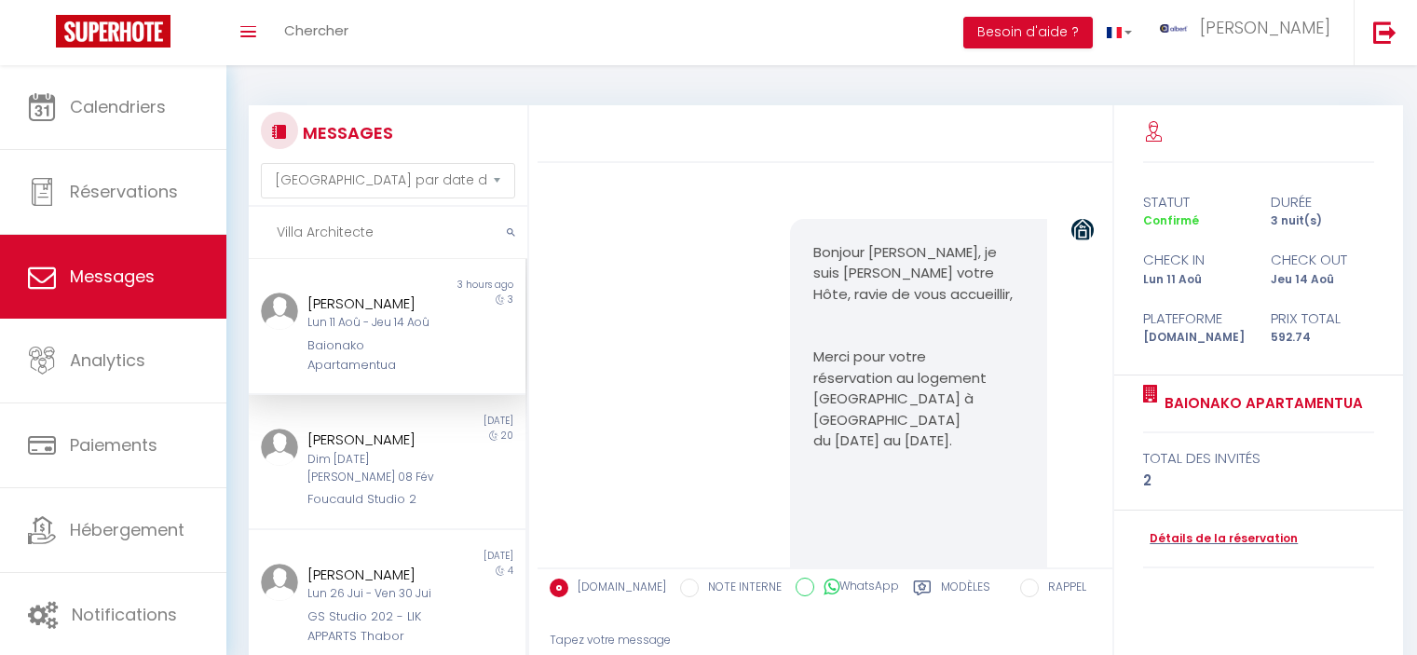
select select "message"
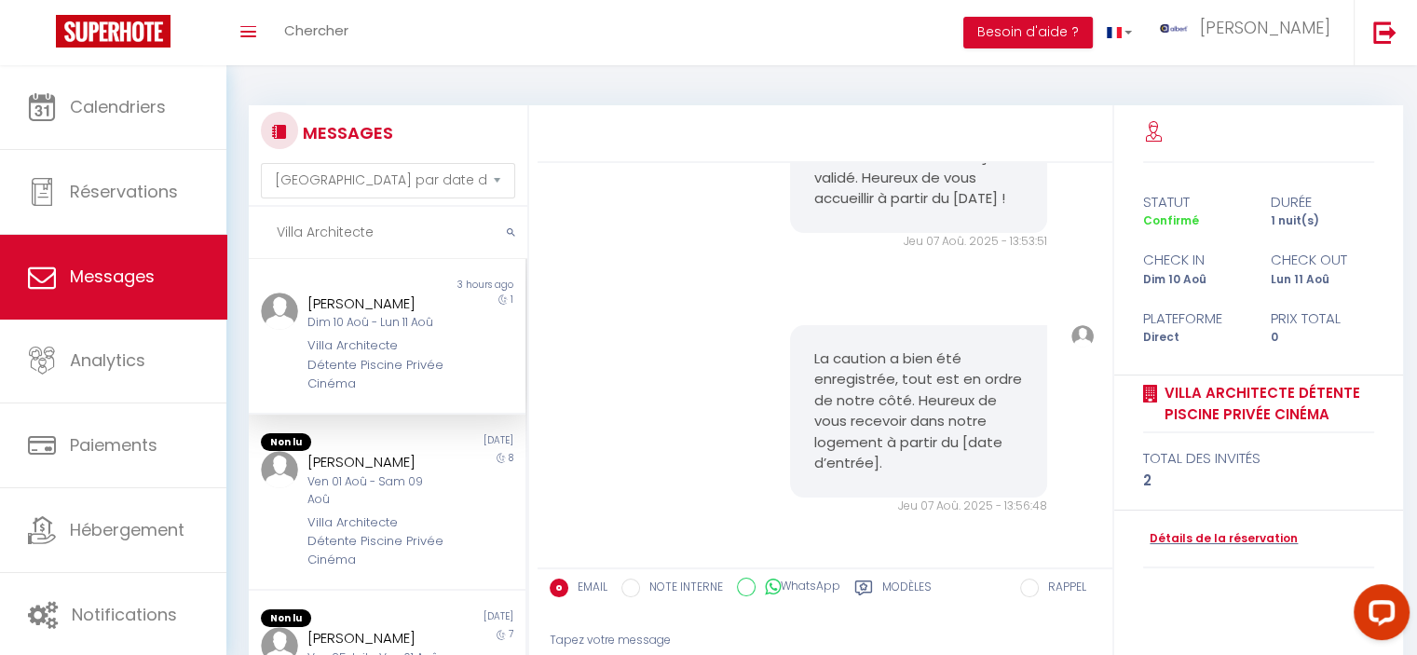
scroll to position [7921, 0]
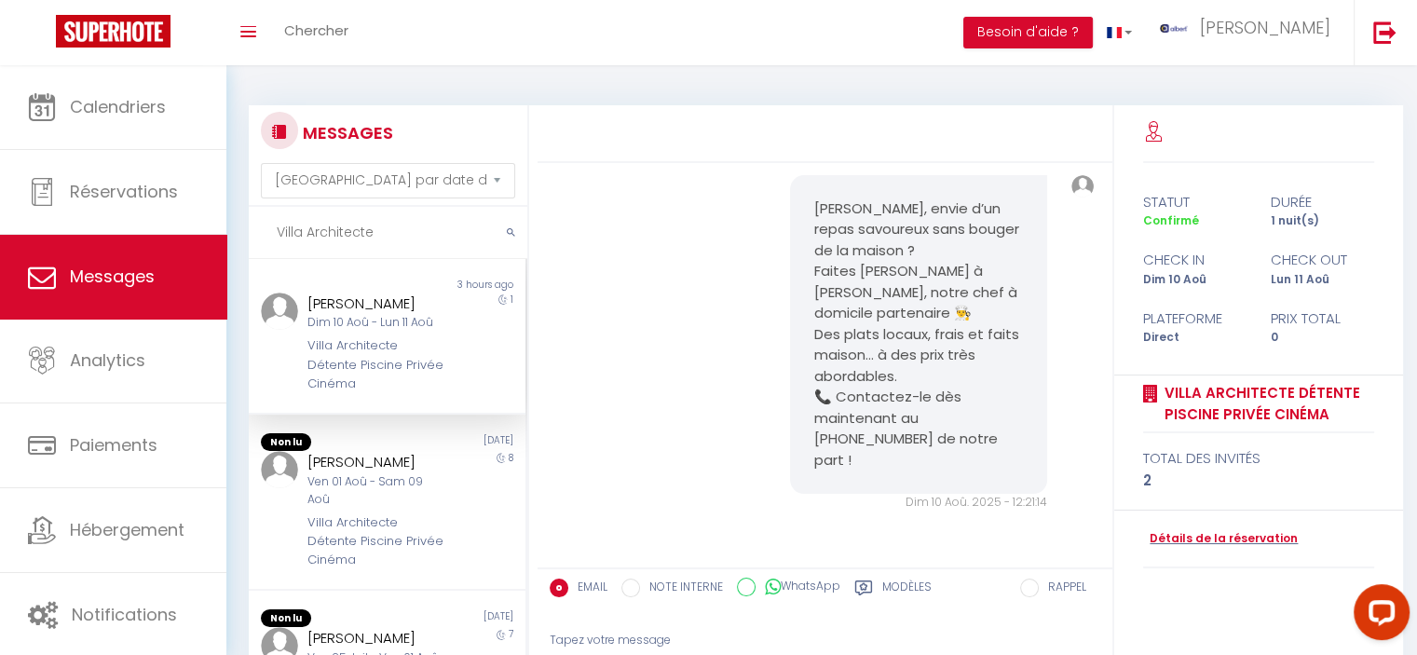
type input "Villa Architecte"
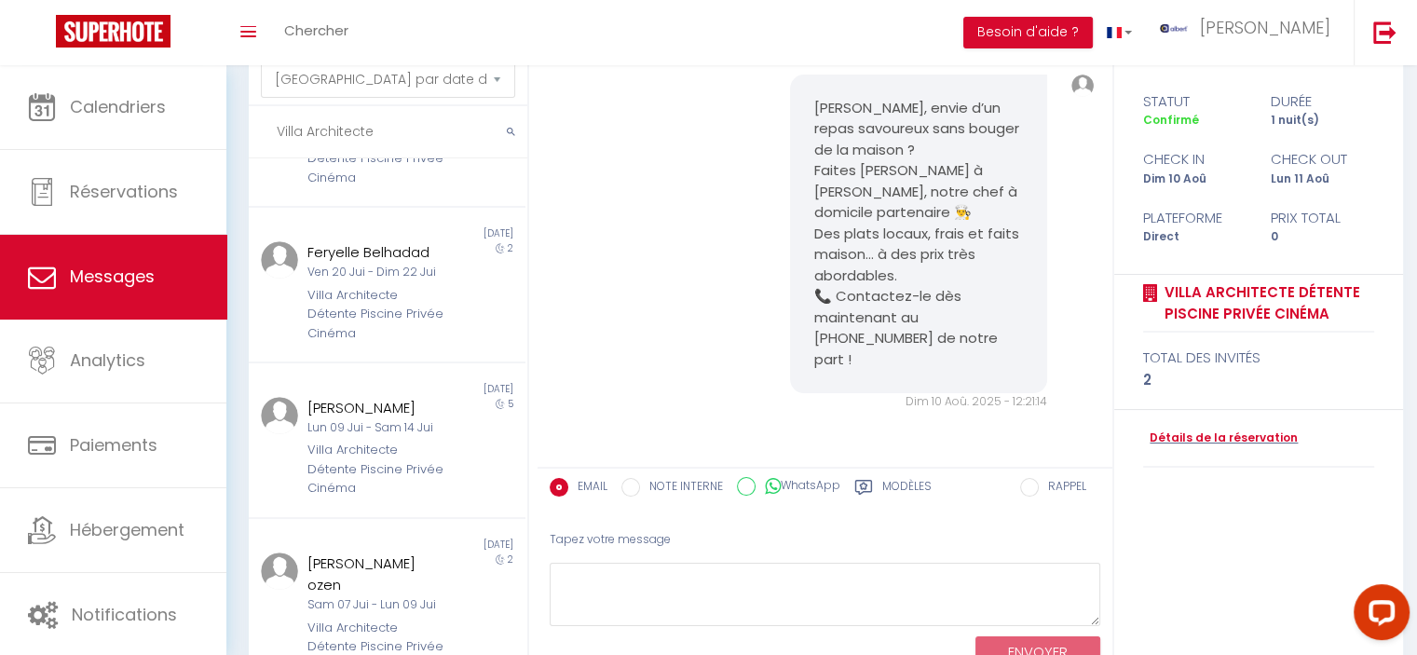
scroll to position [0, 0]
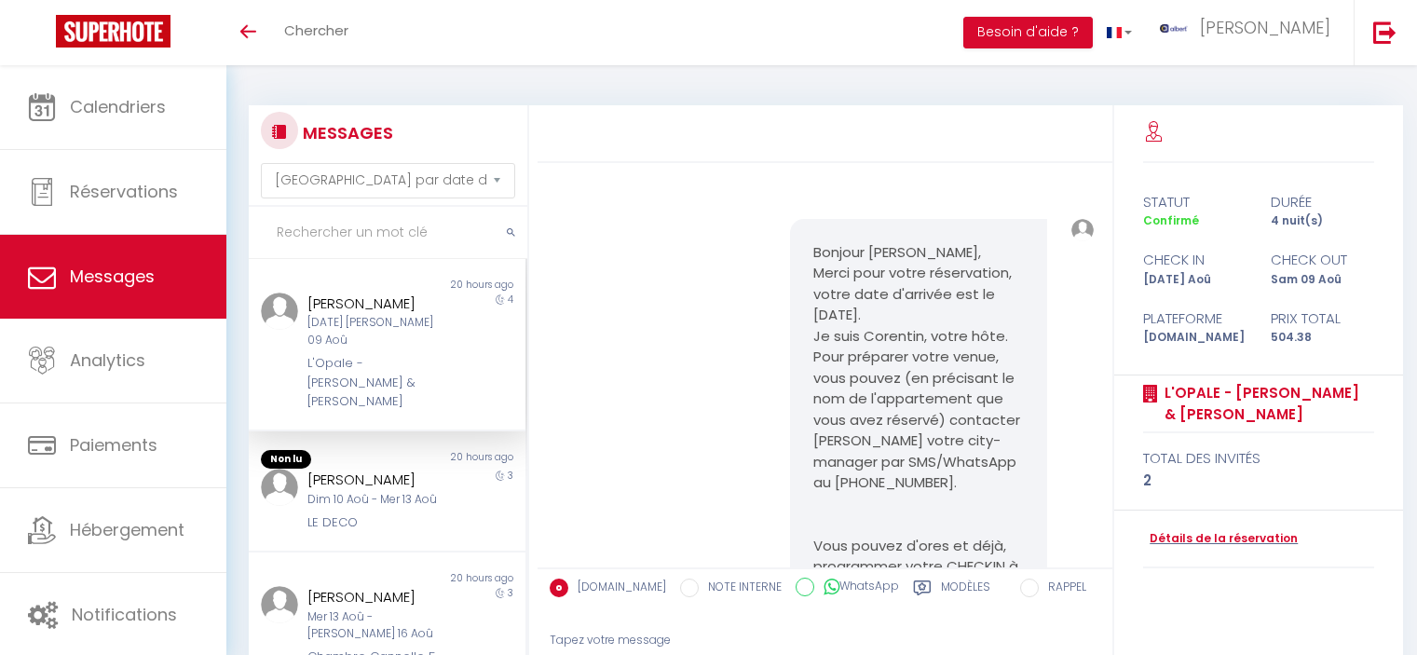
click at [147, 193] on span "Réservations" at bounding box center [124, 191] width 108 height 23
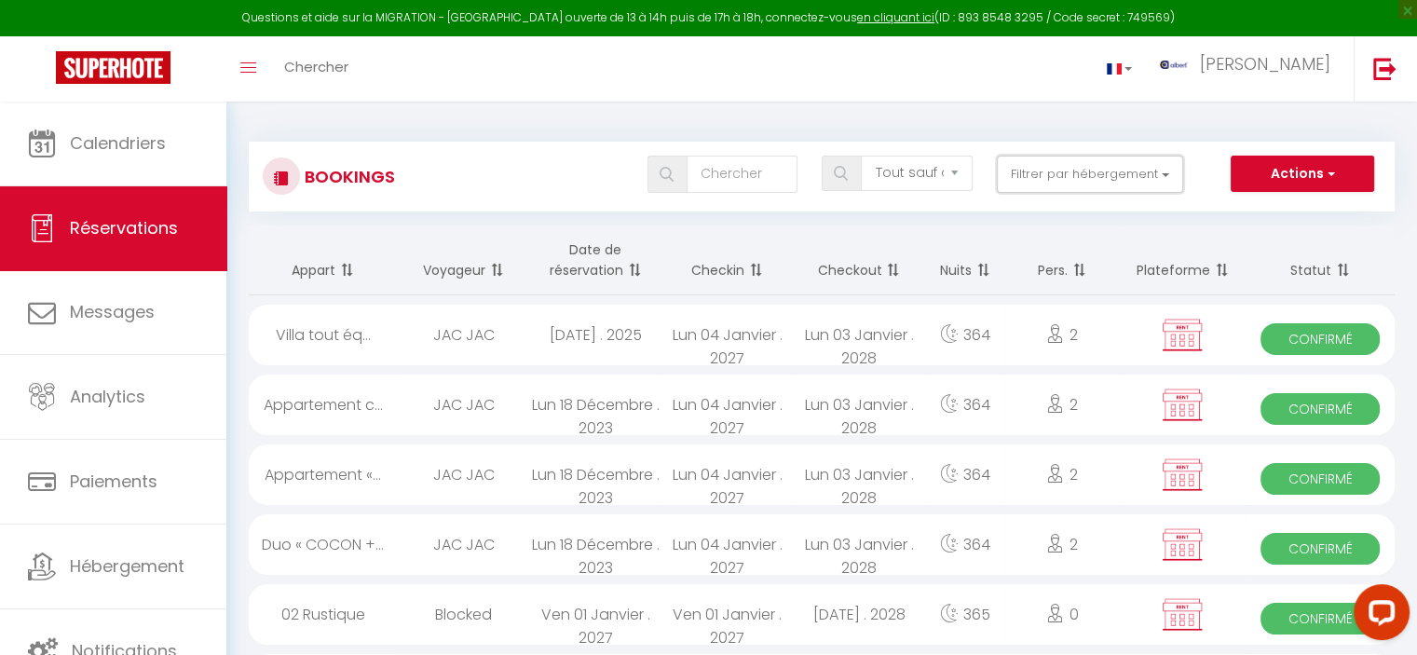
click at [1122, 171] on button "Filtrer par hébergement" at bounding box center [1090, 174] width 186 height 37
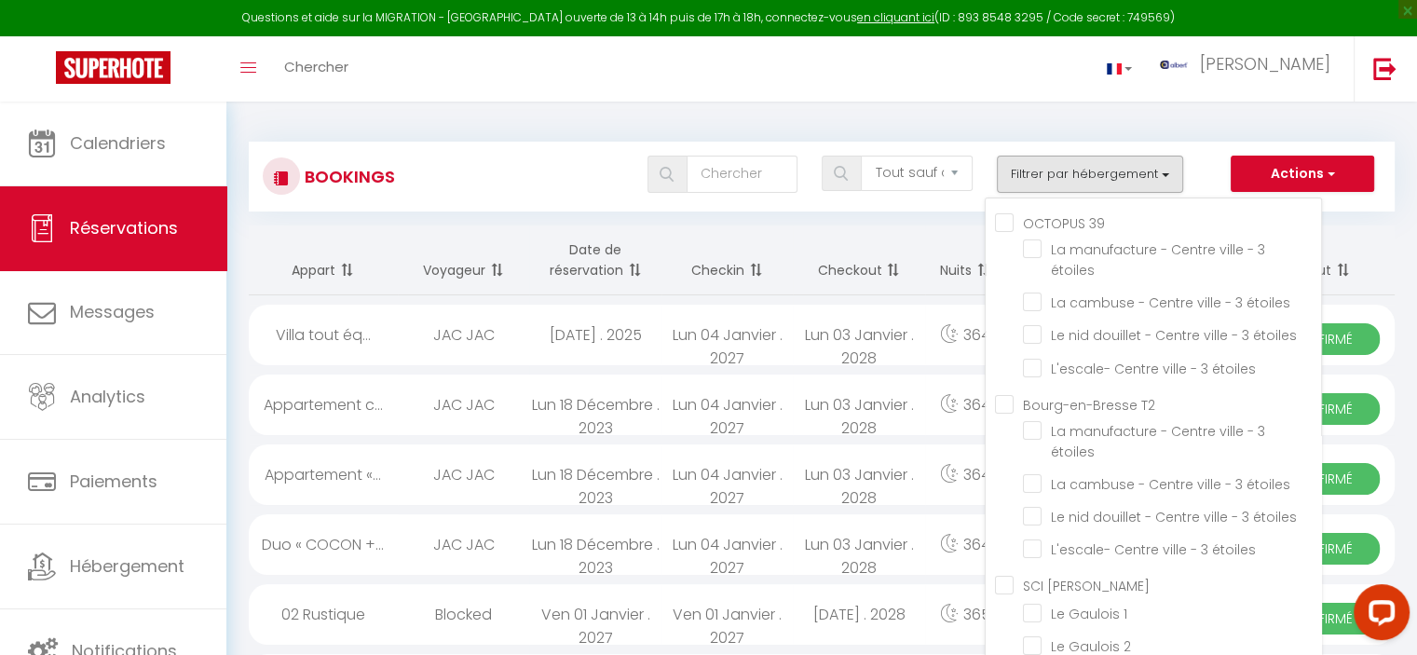
scroll to position [20658, 0]
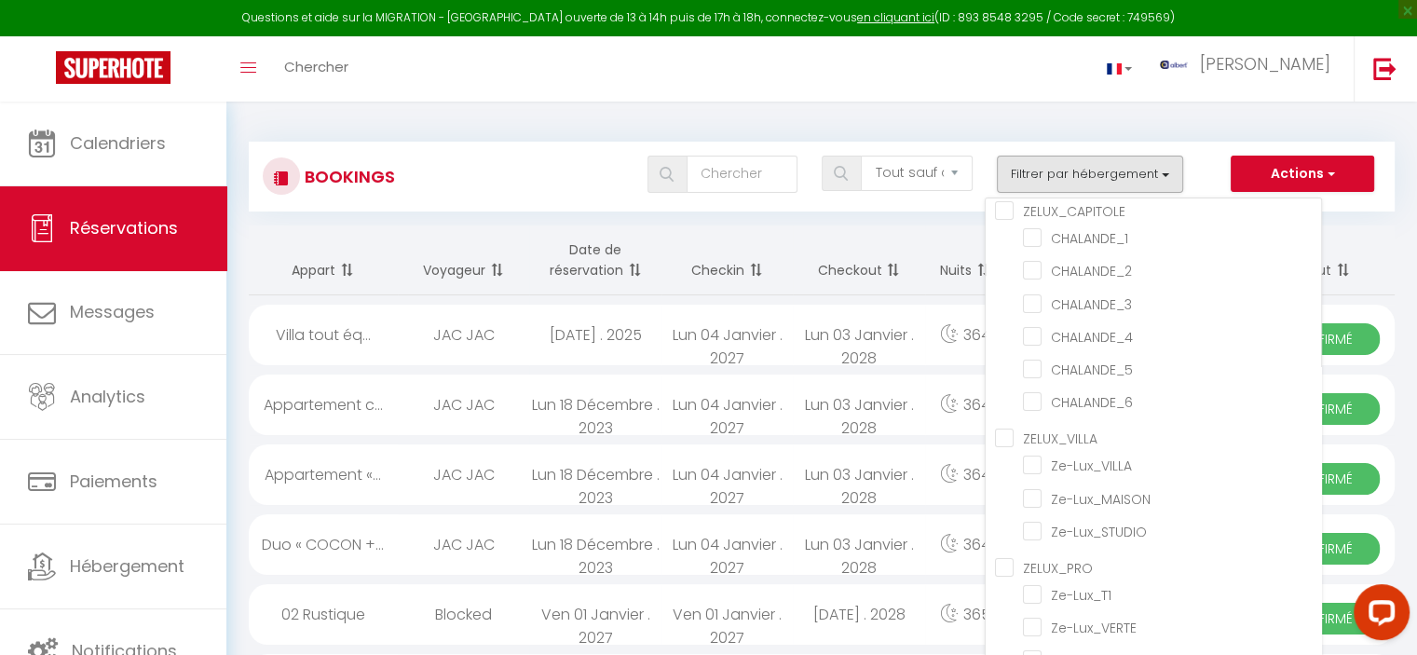
click at [1036, 163] on input "Villa Architecte Détente Piscine Privée Cinéma" at bounding box center [1172, 153] width 298 height 19
checkbox input "true"
checkbox input "false"
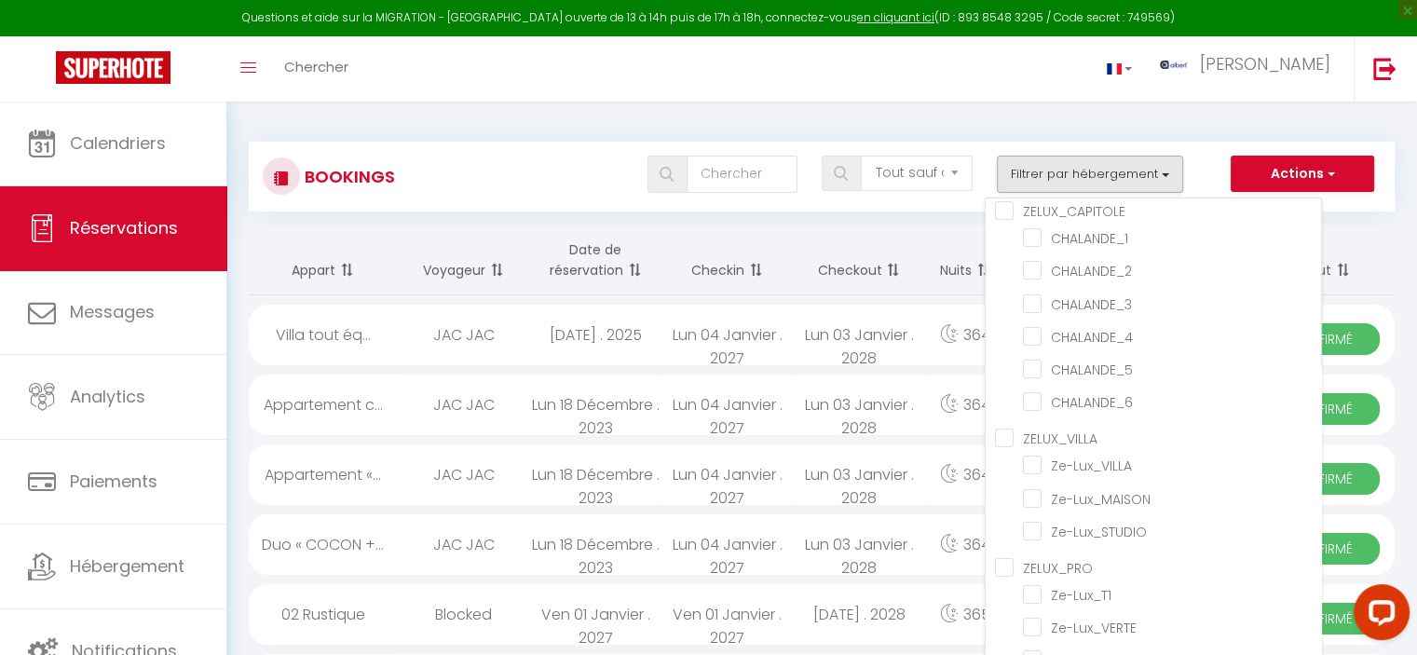
checkbox input "false"
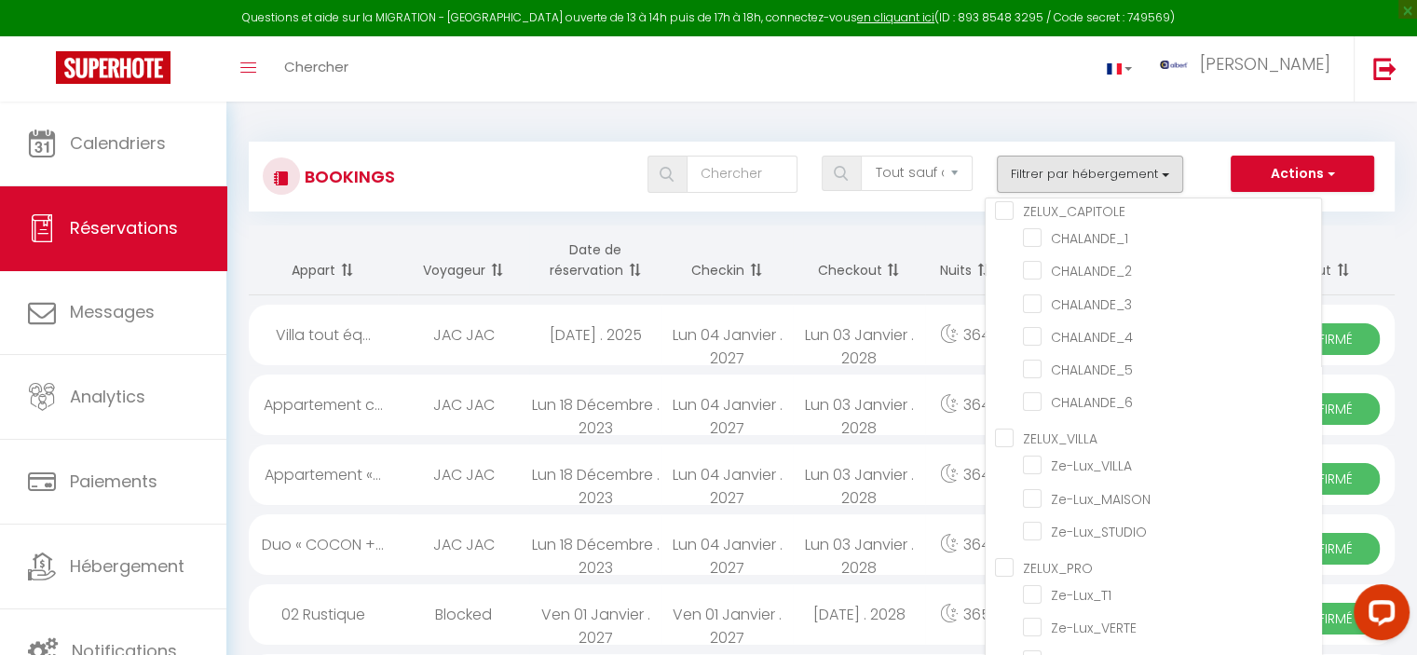
checkbox input "false"
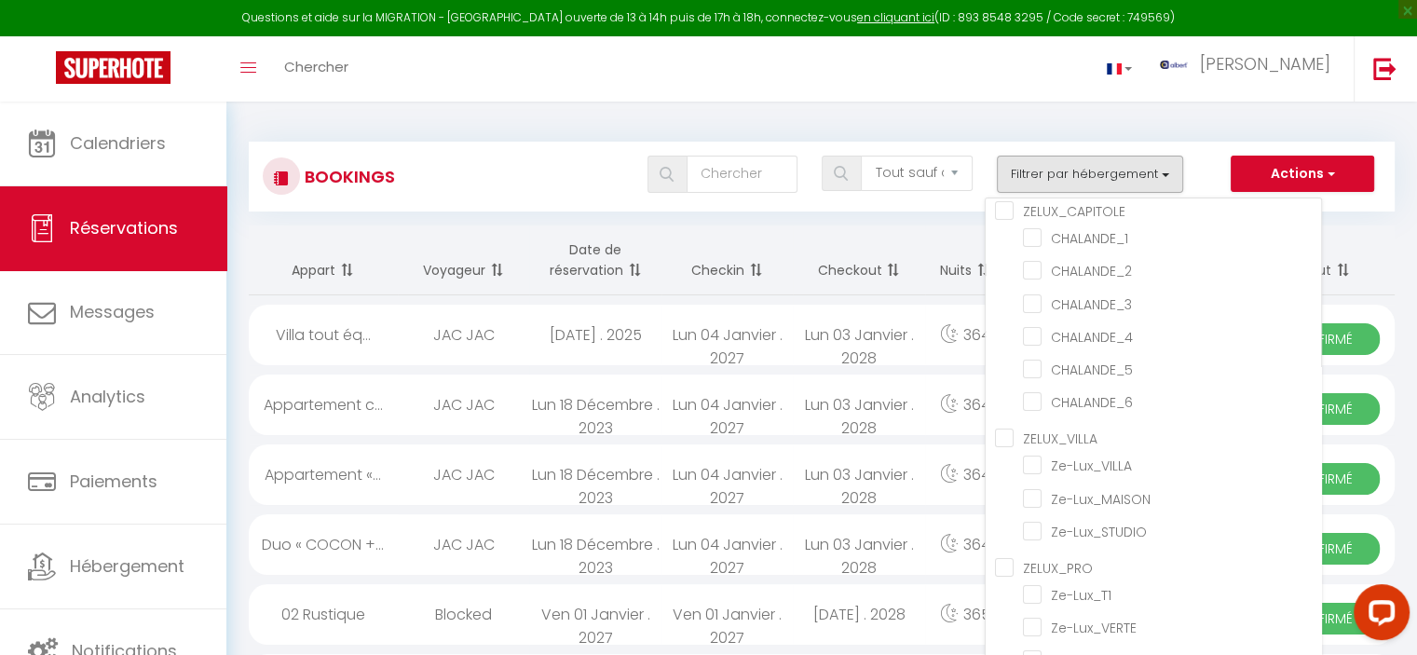
checkbox input "false"
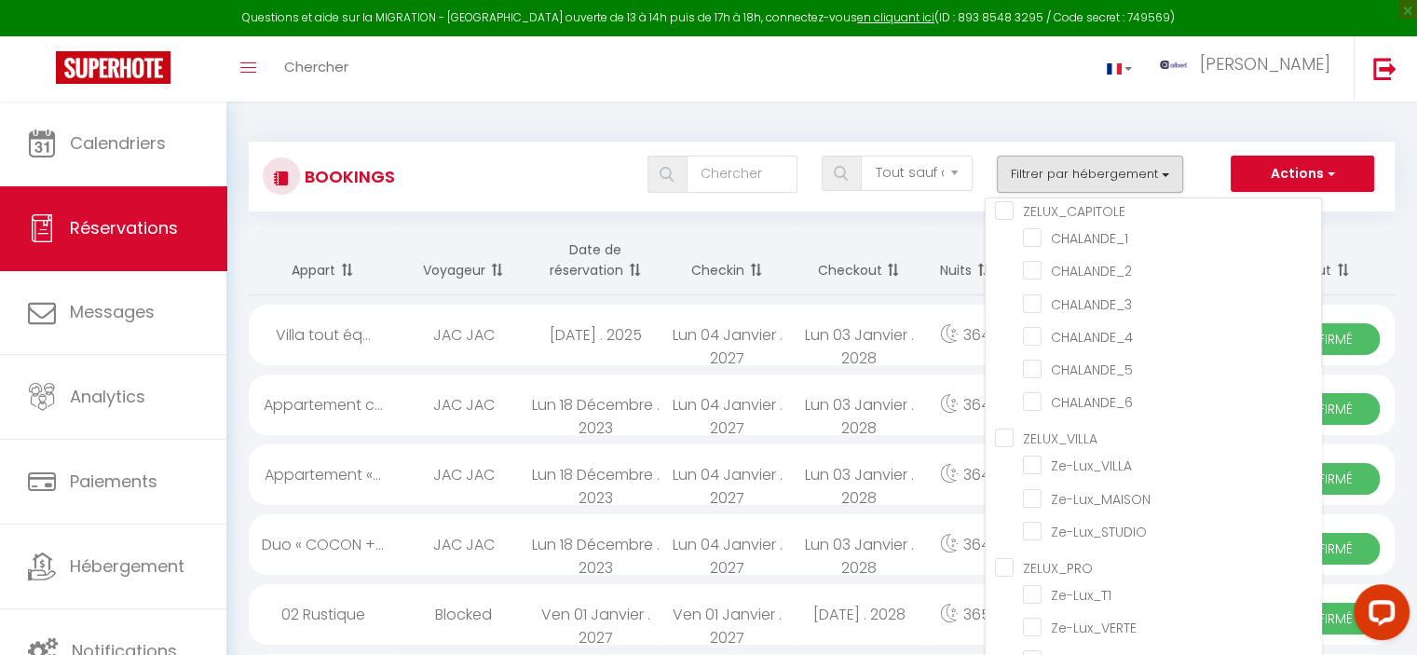
checkbox input "false"
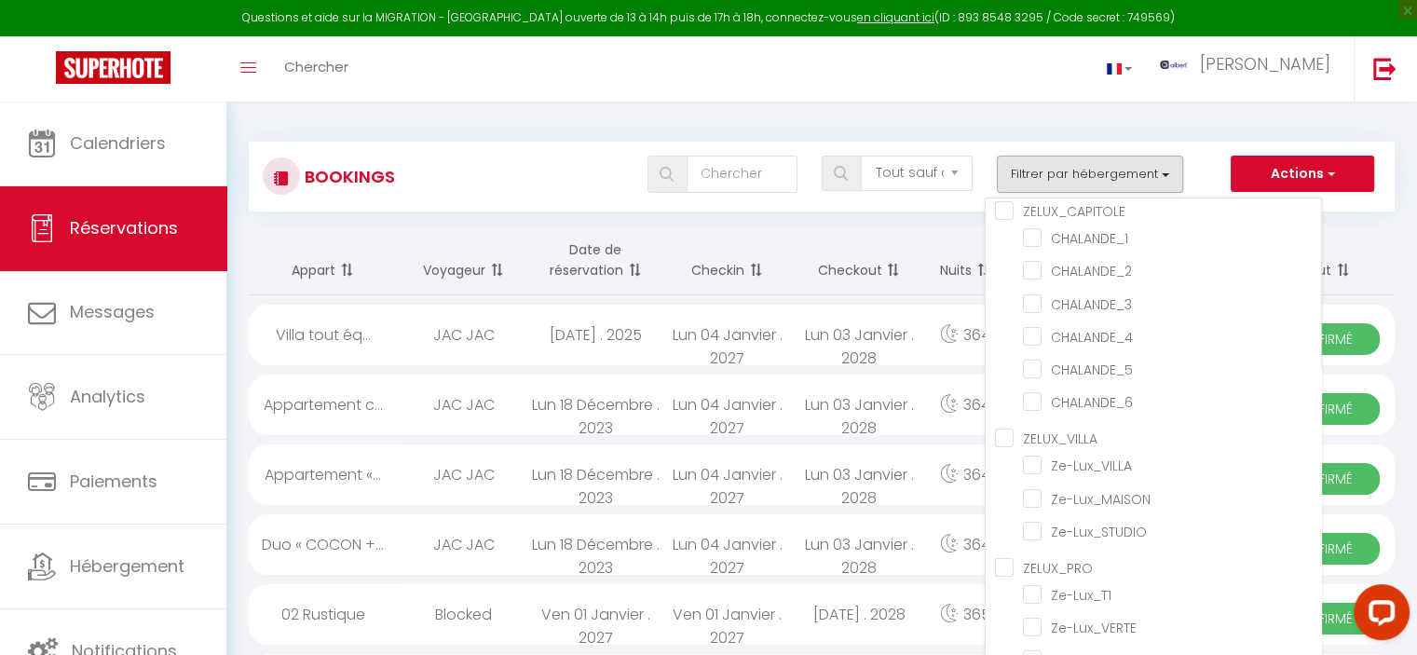
checkbox input "false"
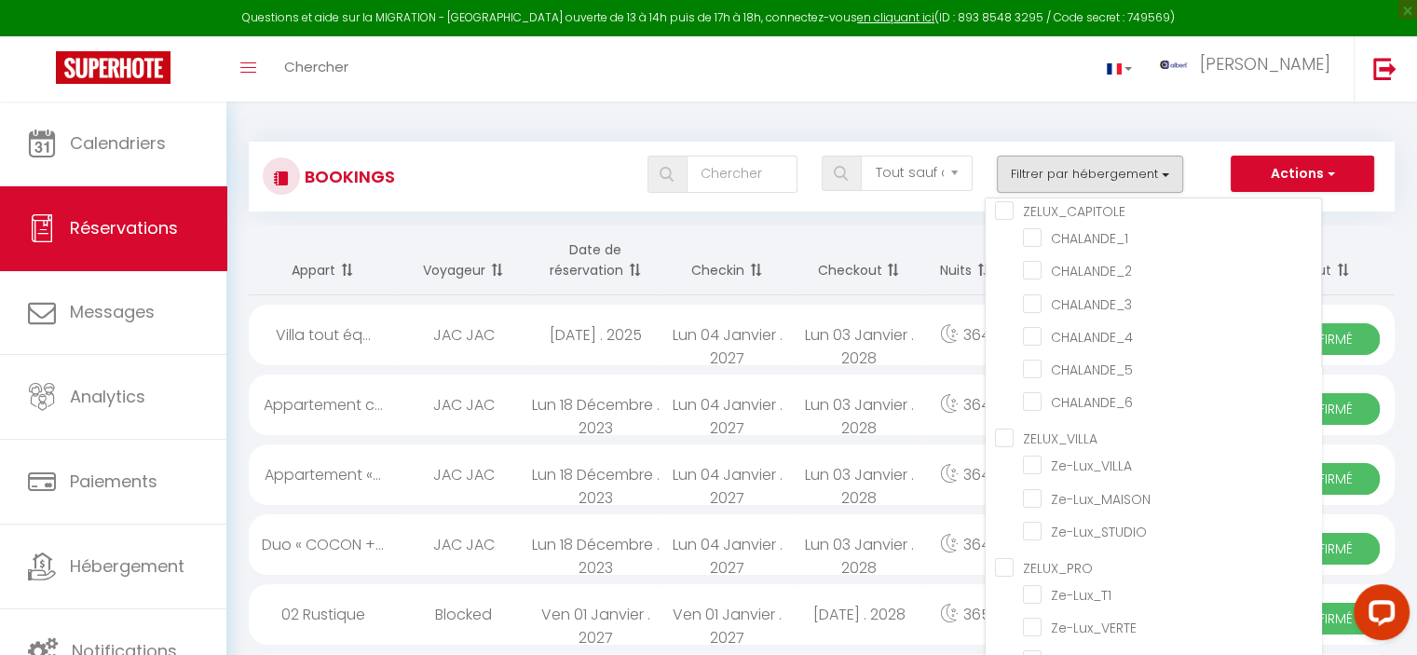
checkbox input "false"
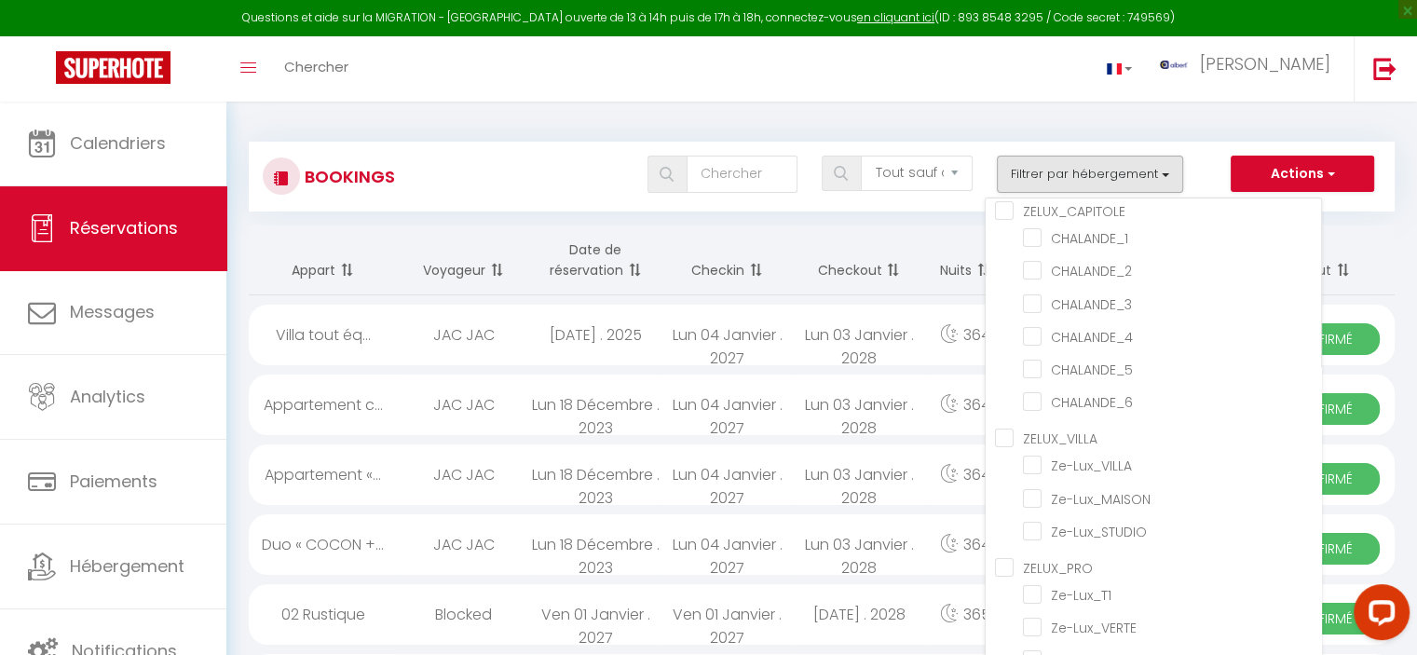
checkbox input "false"
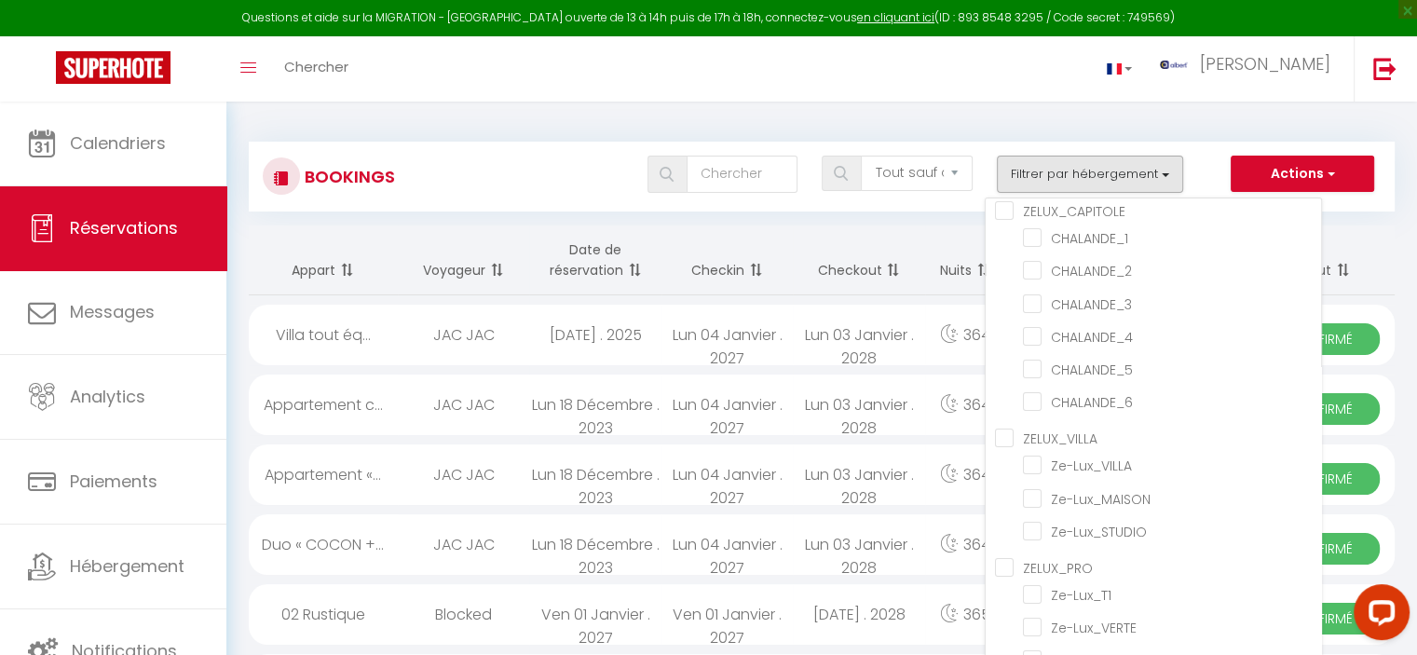
checkbox input "false"
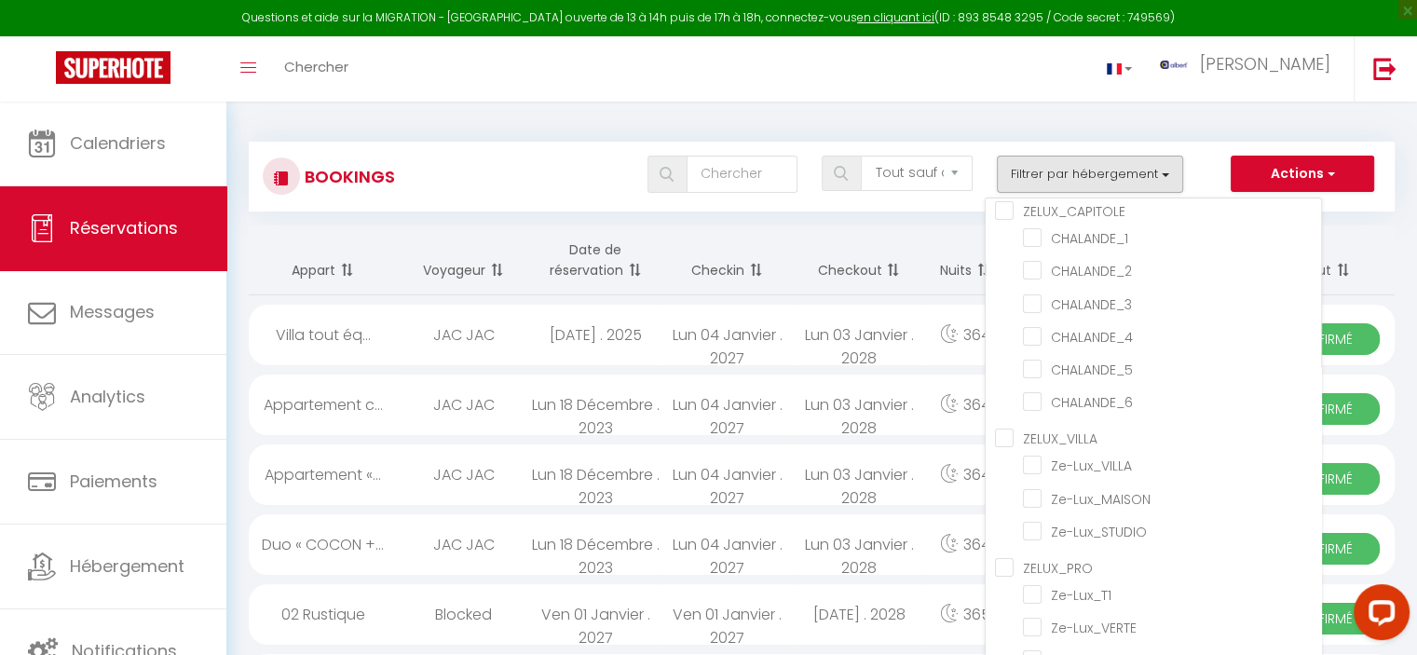
checkbox input "false"
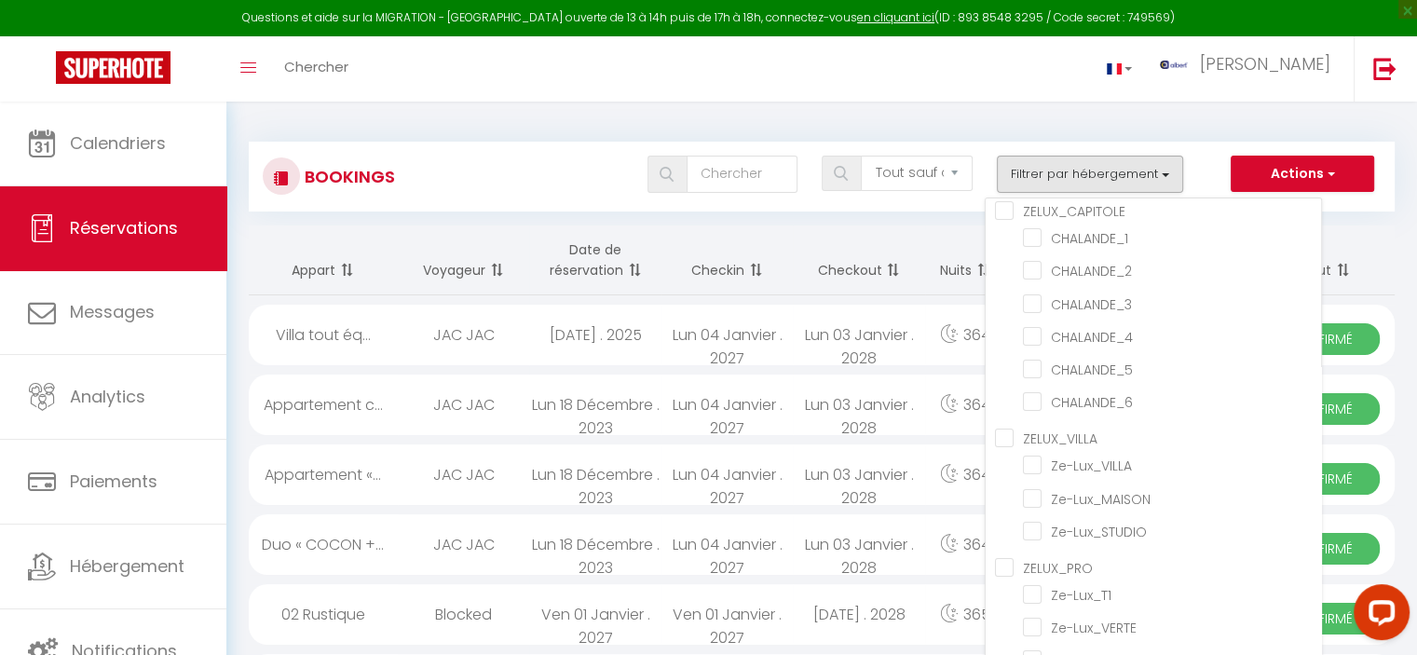
checkbox input "false"
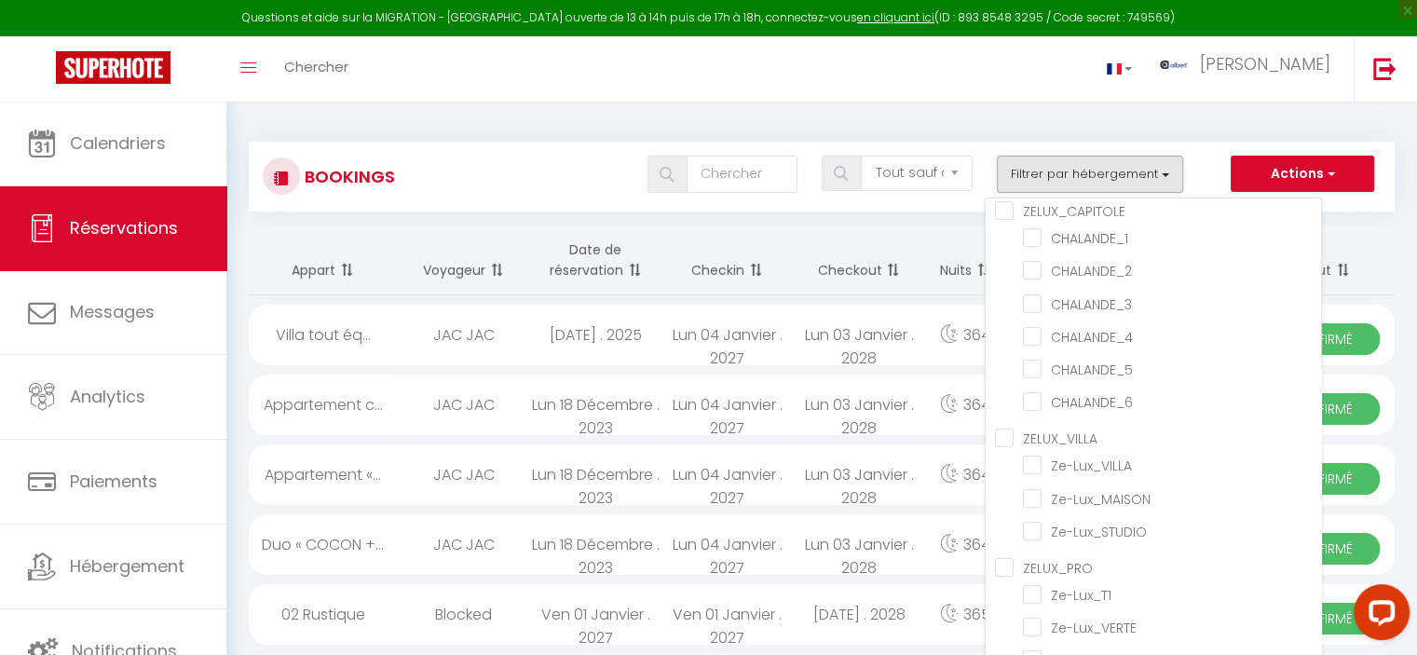
checkbox input "false"
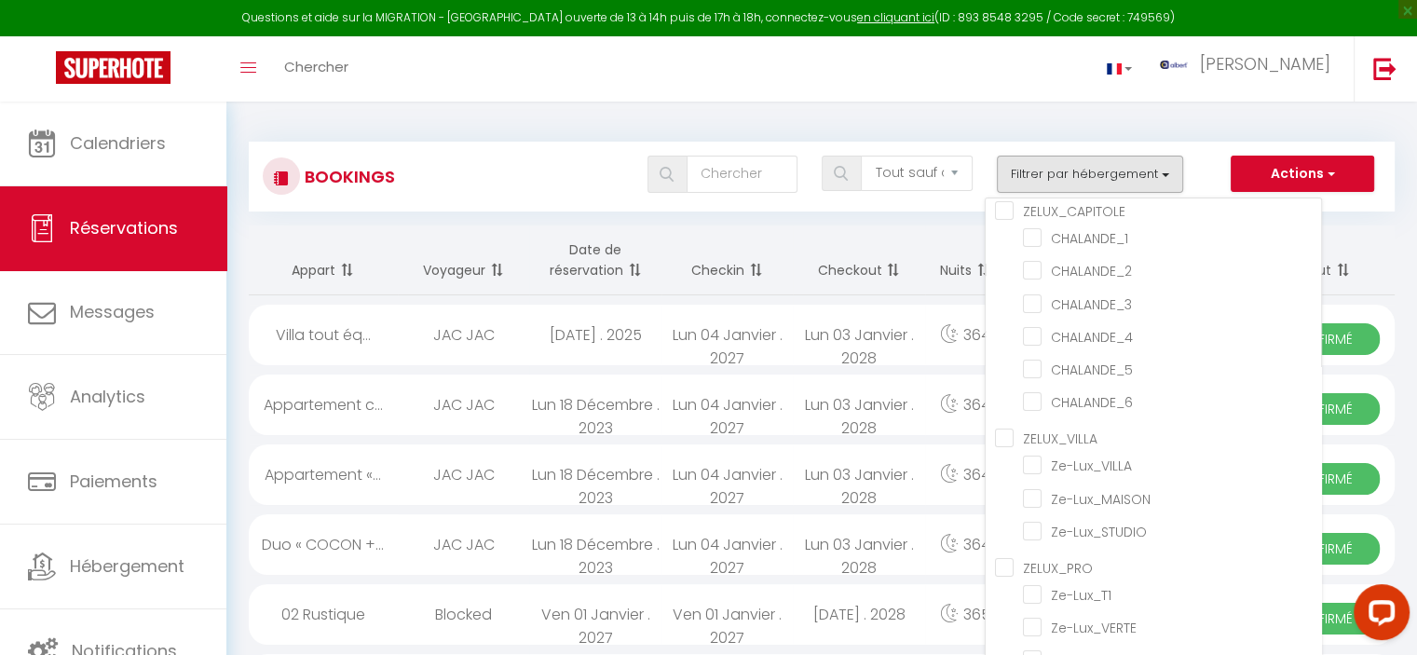
checkbox input "false"
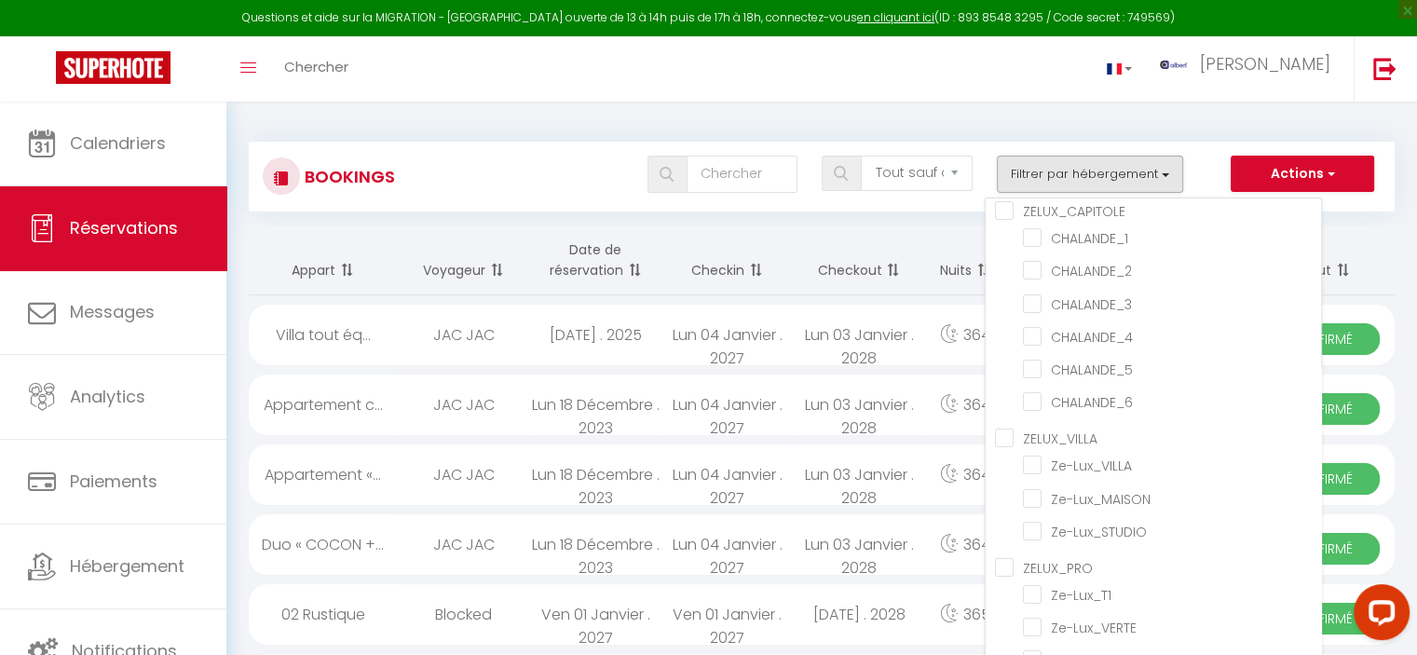
checkbox input "false"
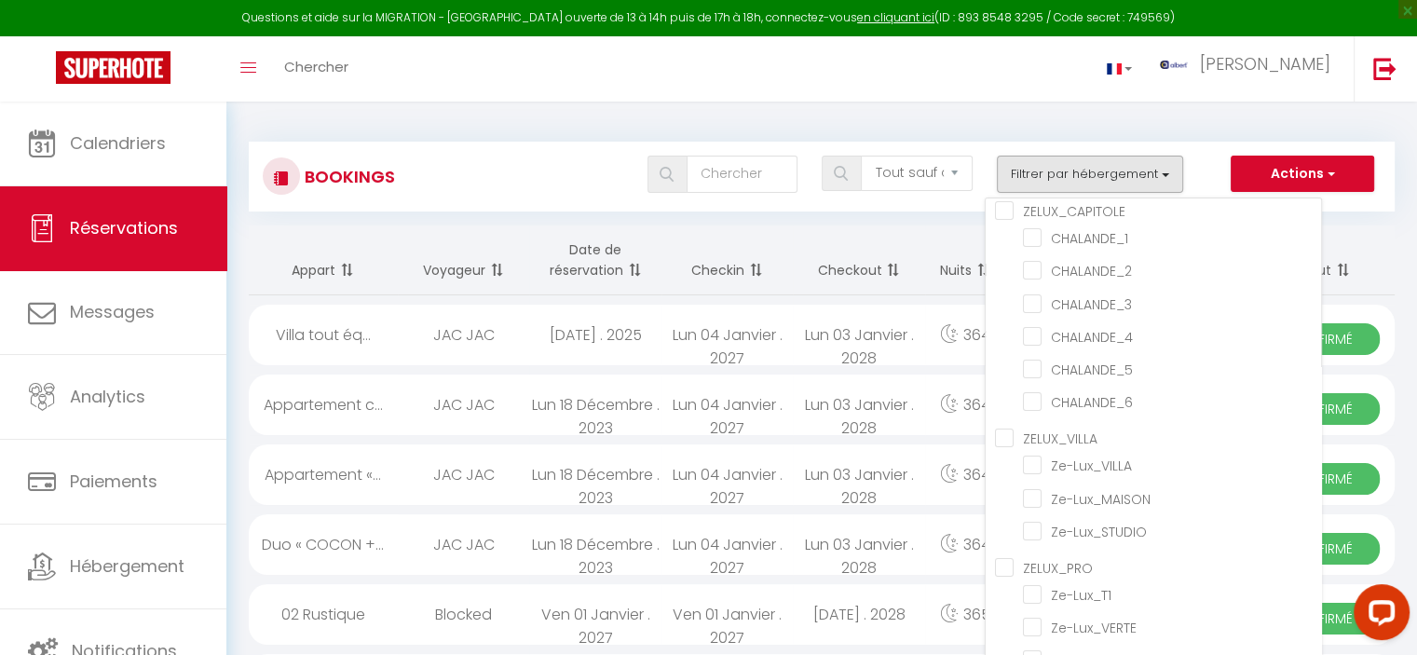
checkbox input "false"
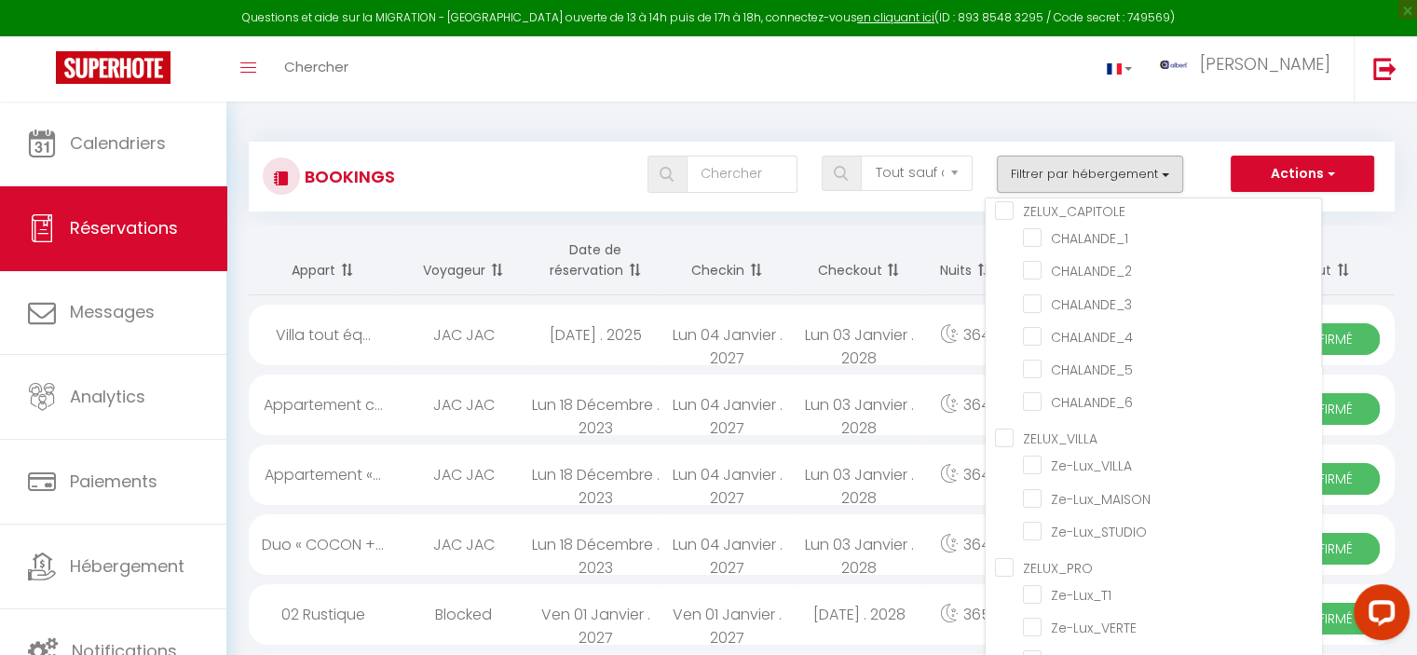
checkbox input "false"
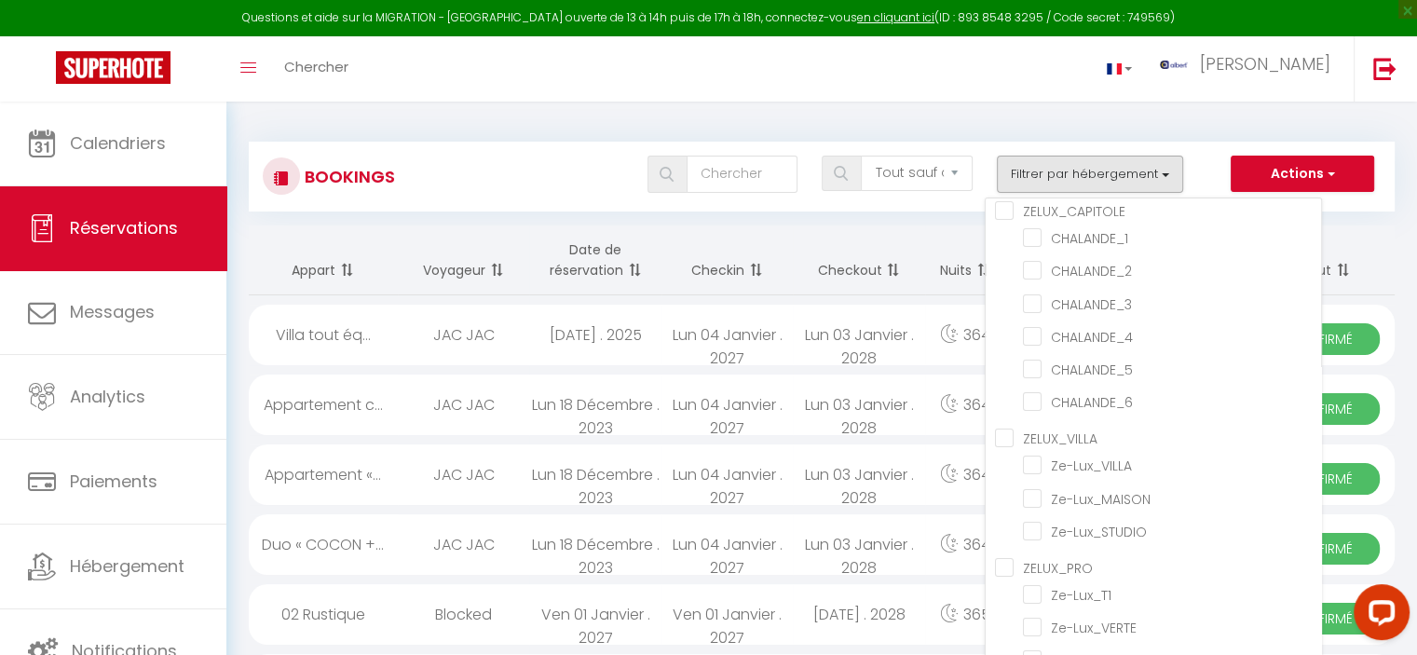
checkbox input "false"
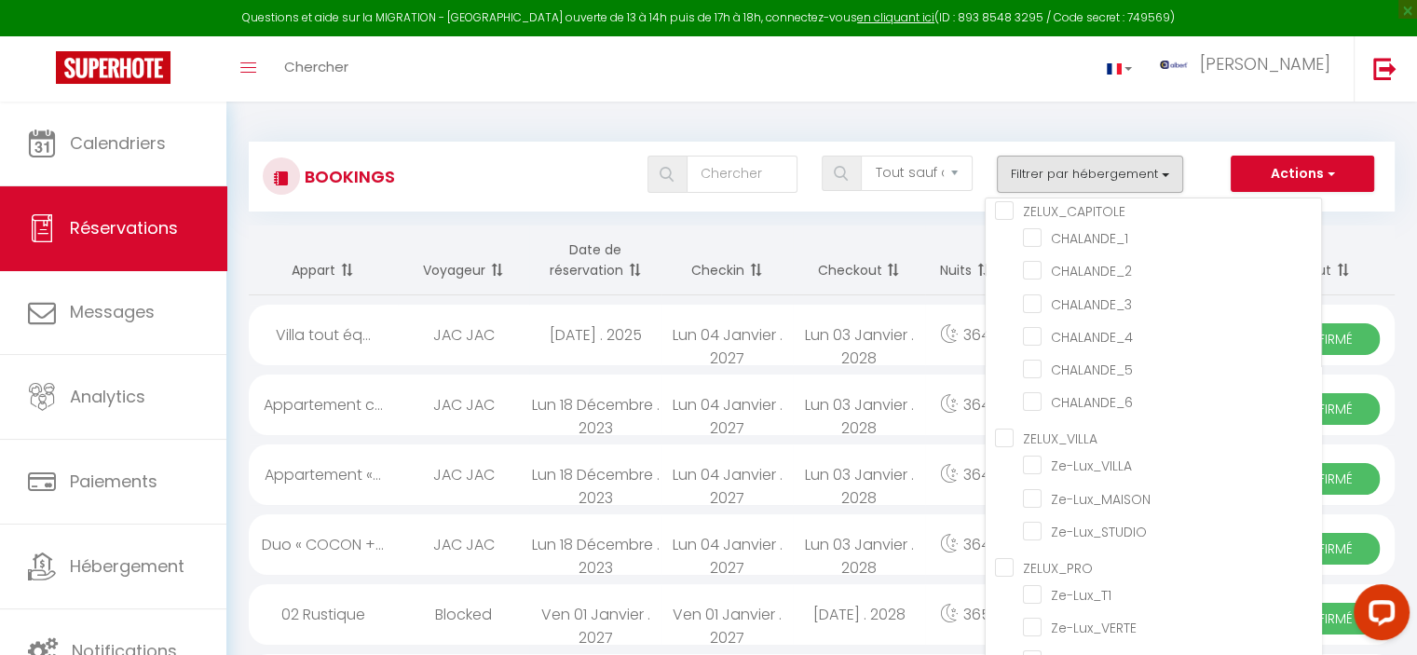
checkbox input "false"
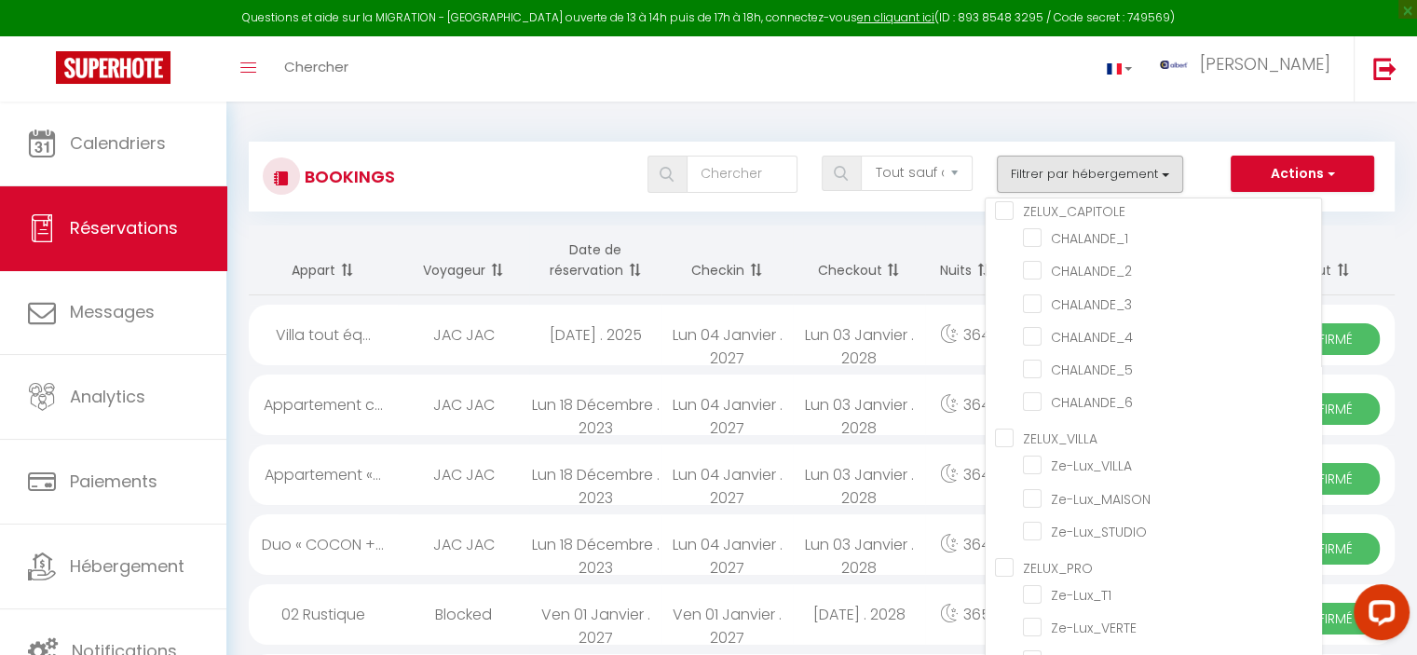
checkbox input "false"
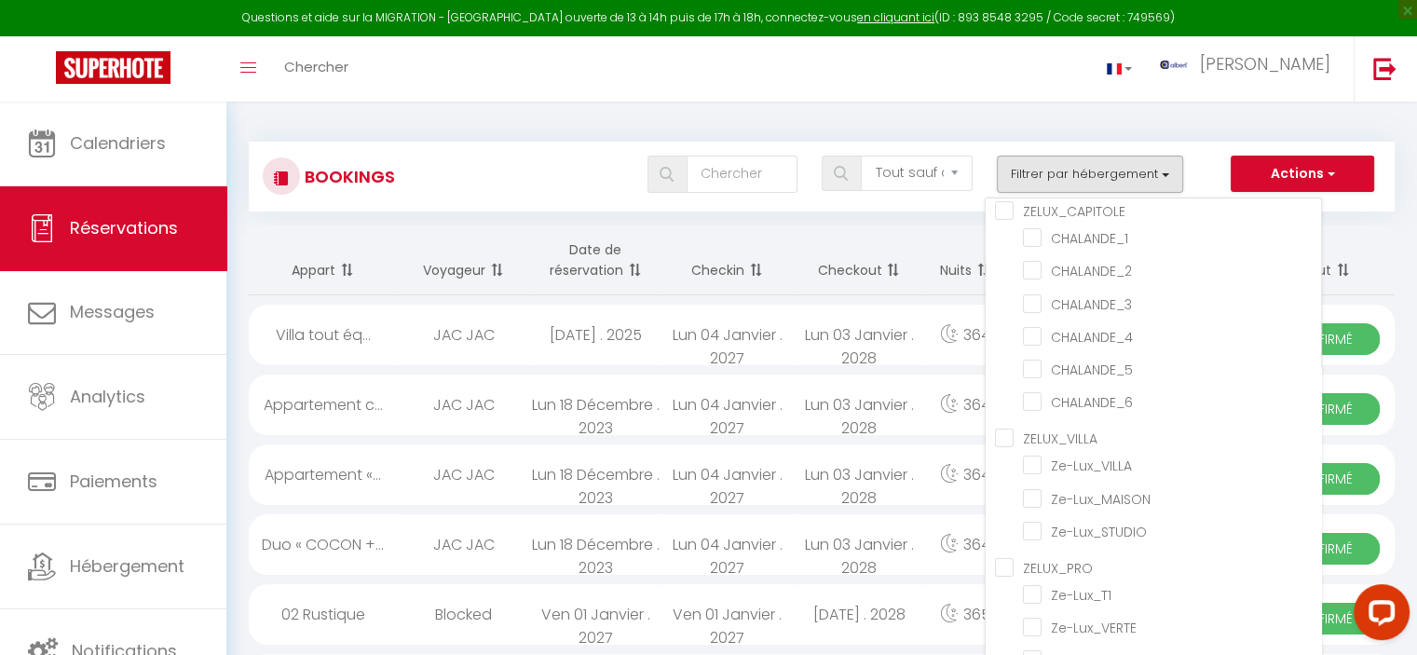
checkbox input "false"
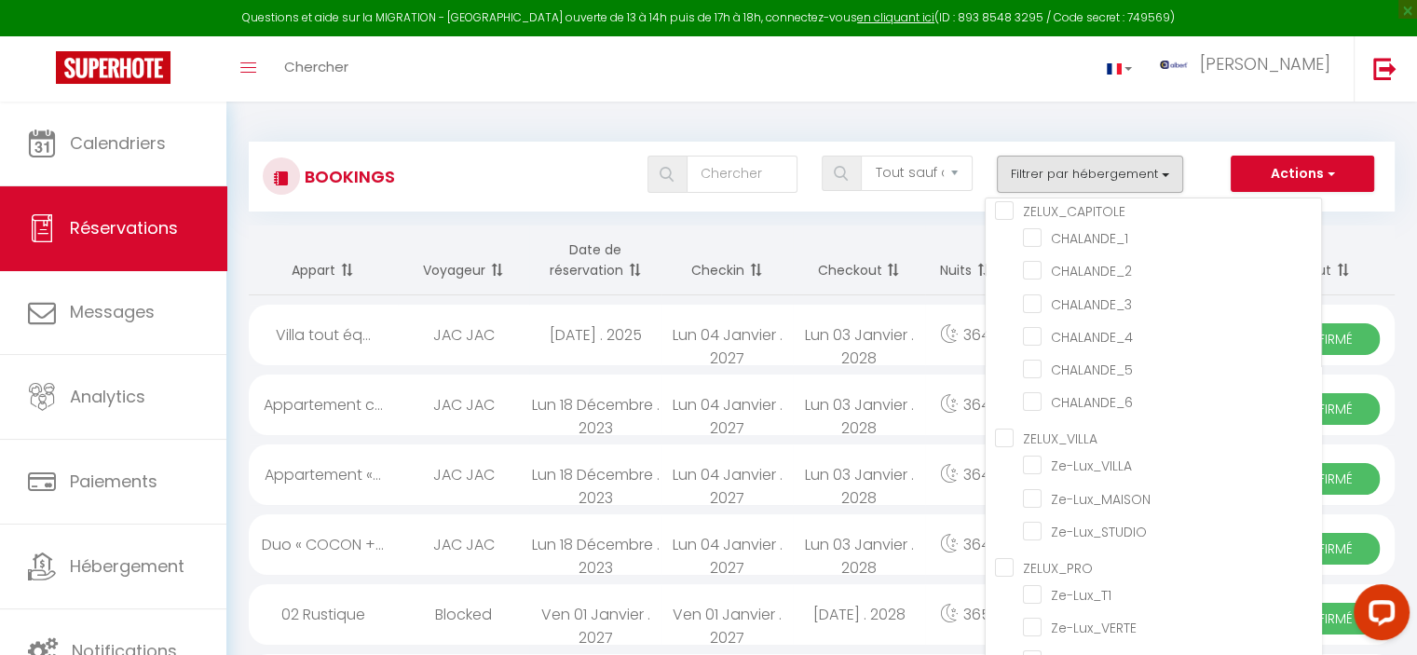
checkbox input "false"
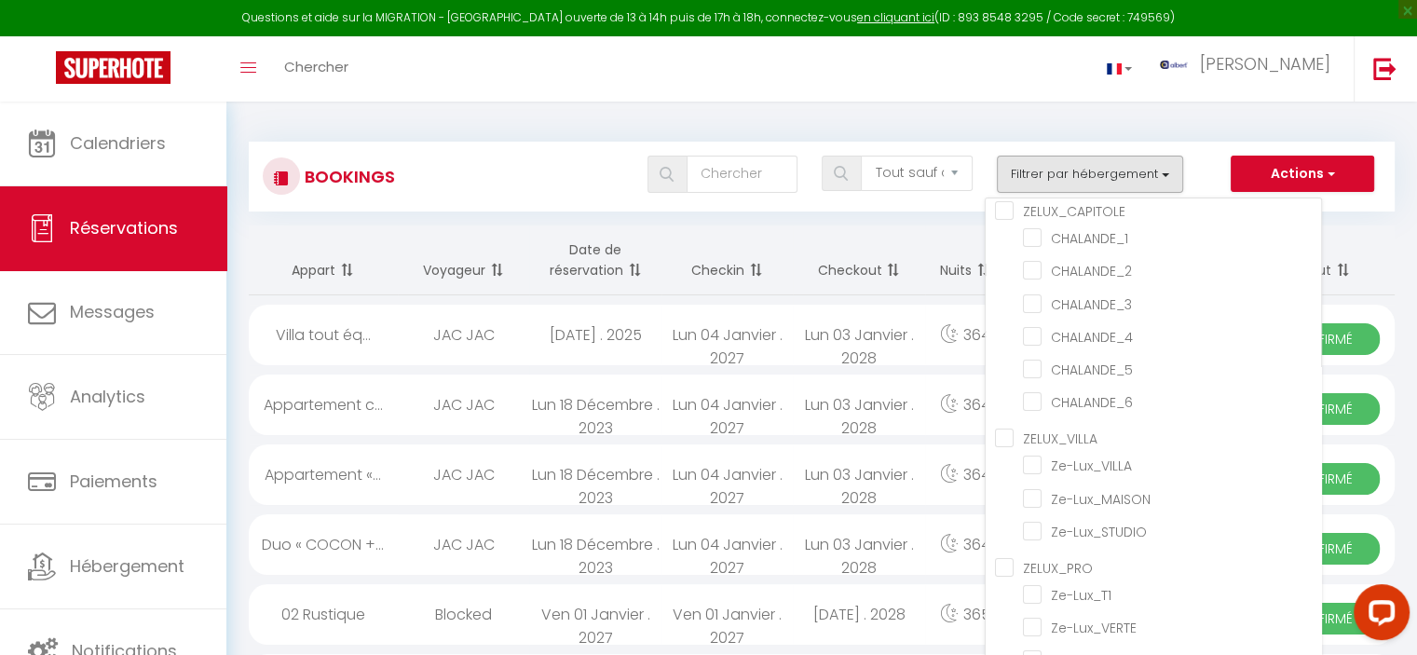
checkbox input "false"
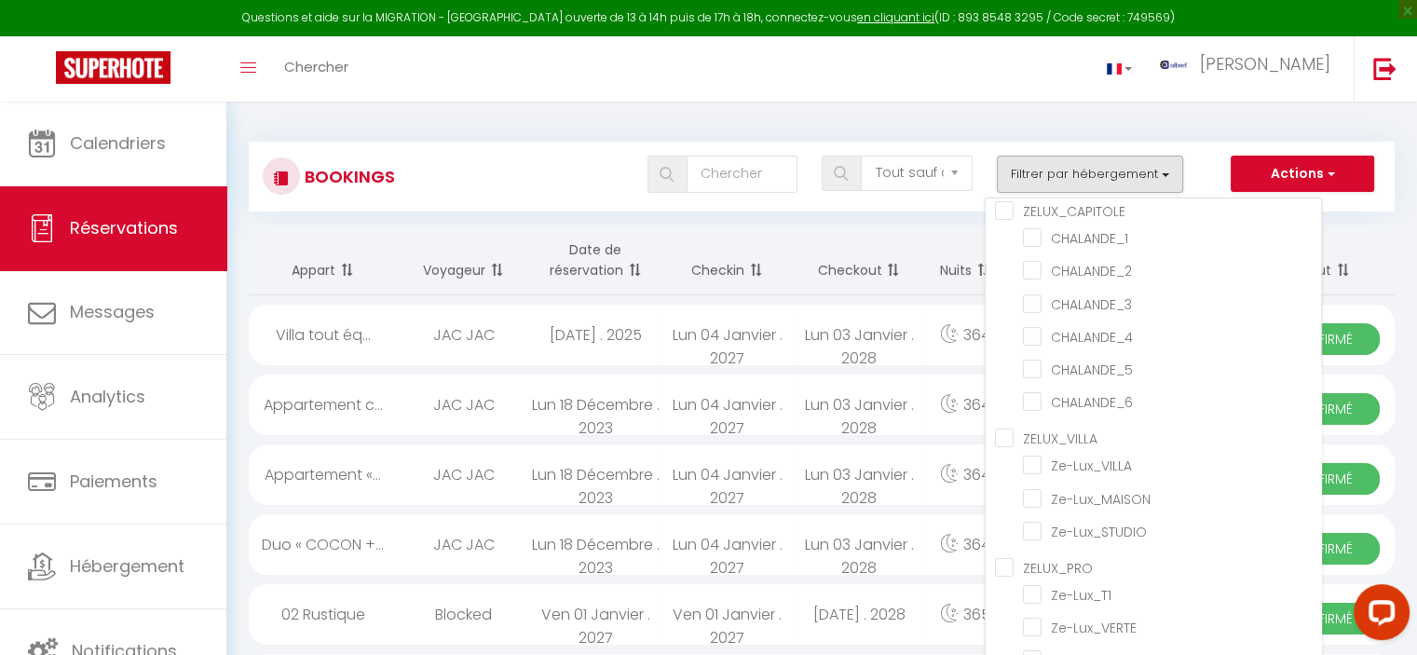
checkbox input "false"
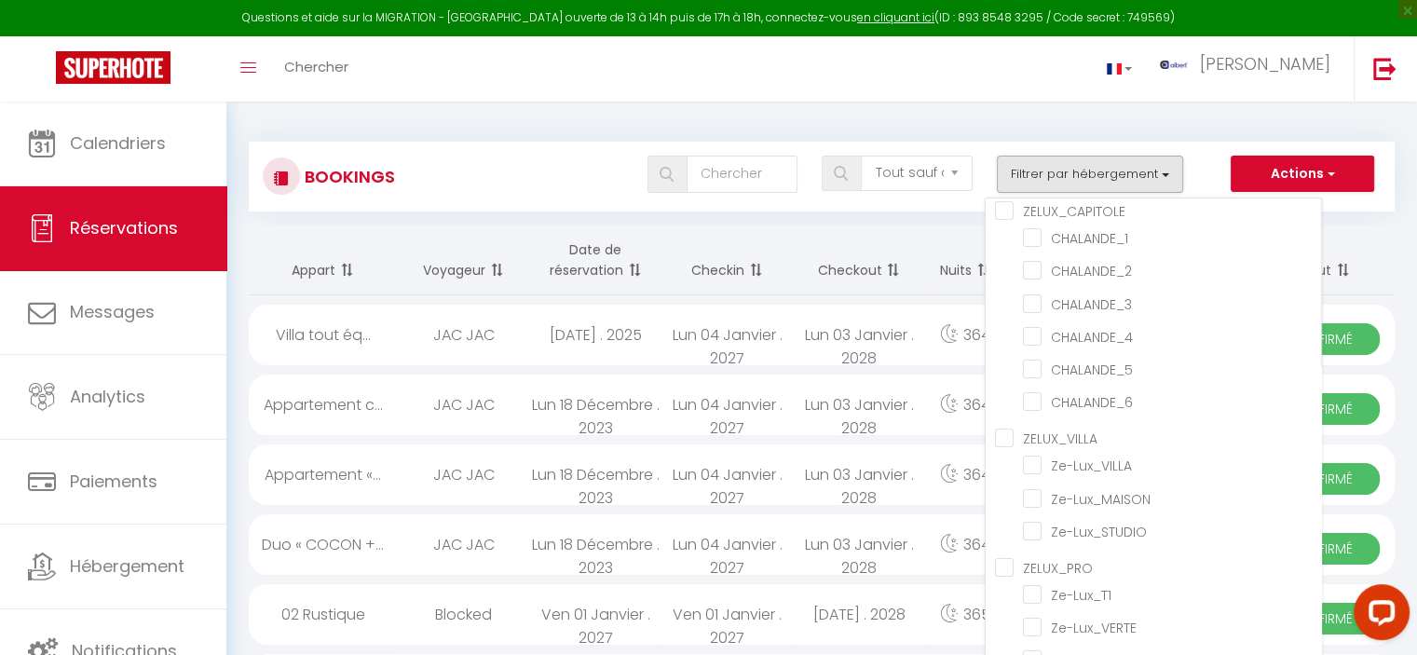
checkbox input "false"
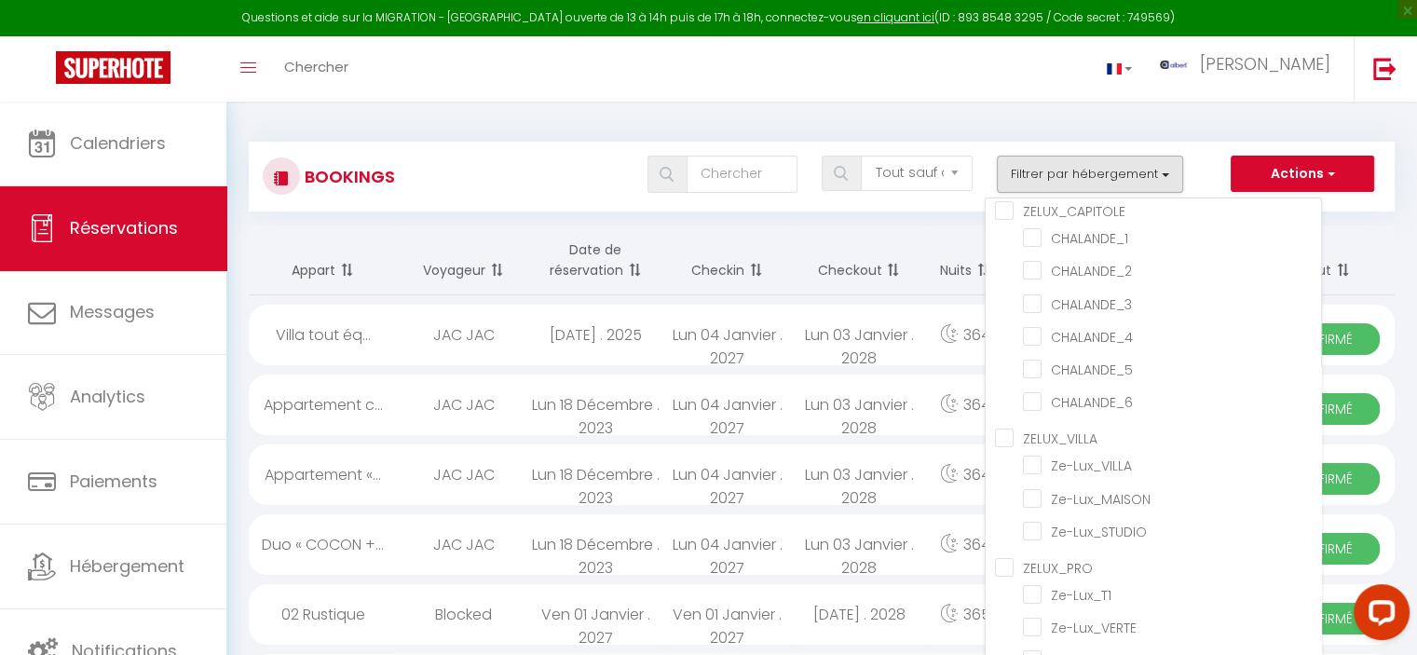
checkbox input "false"
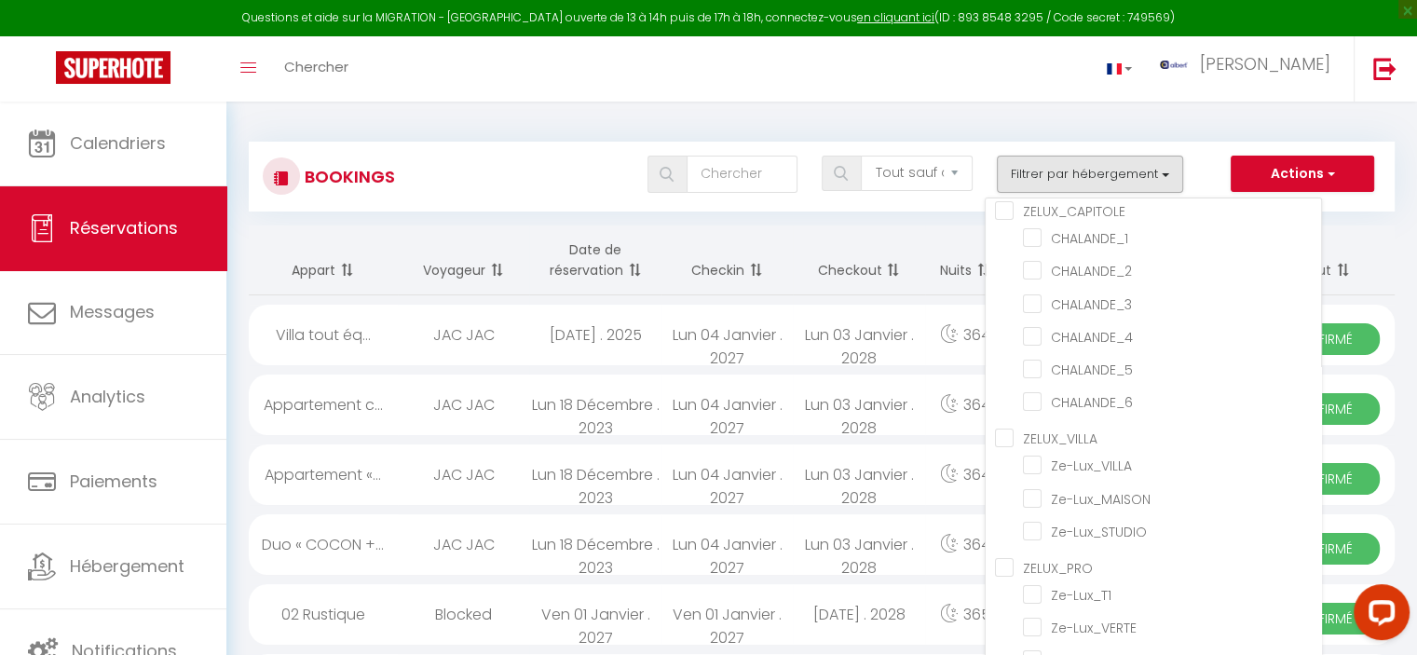
checkbox input "false"
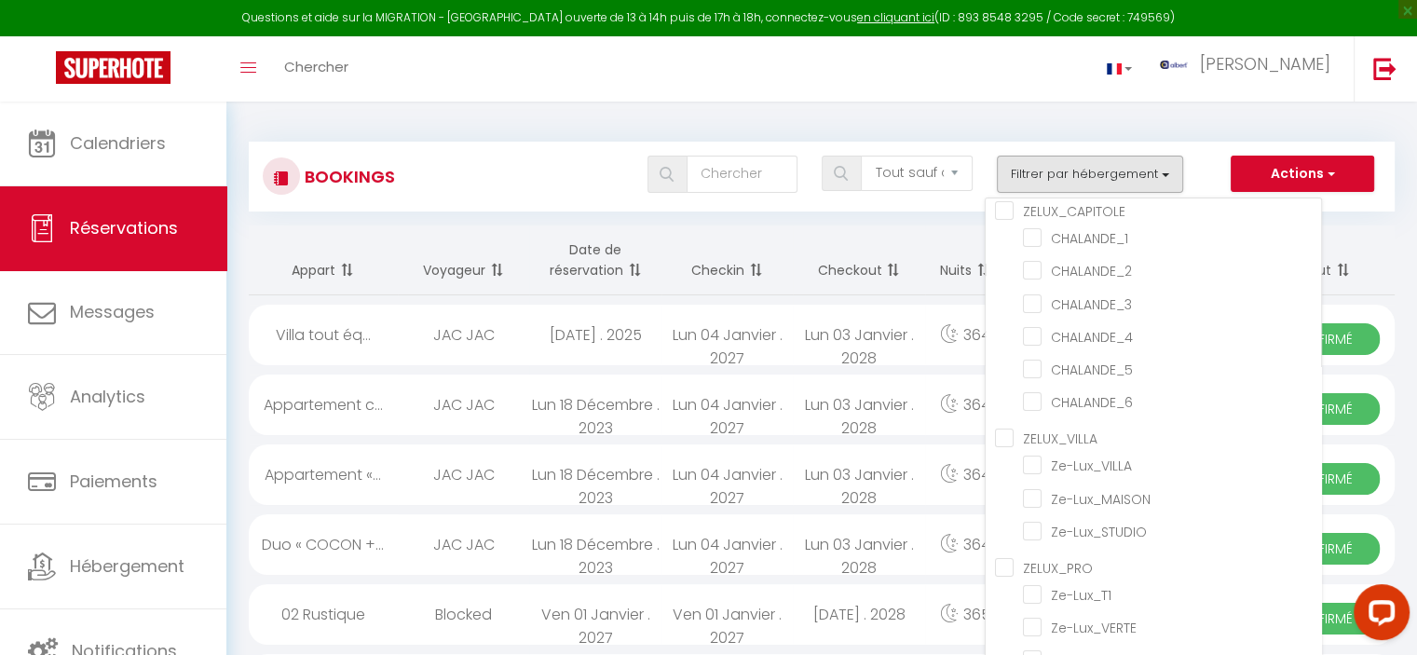
checkbox input "false"
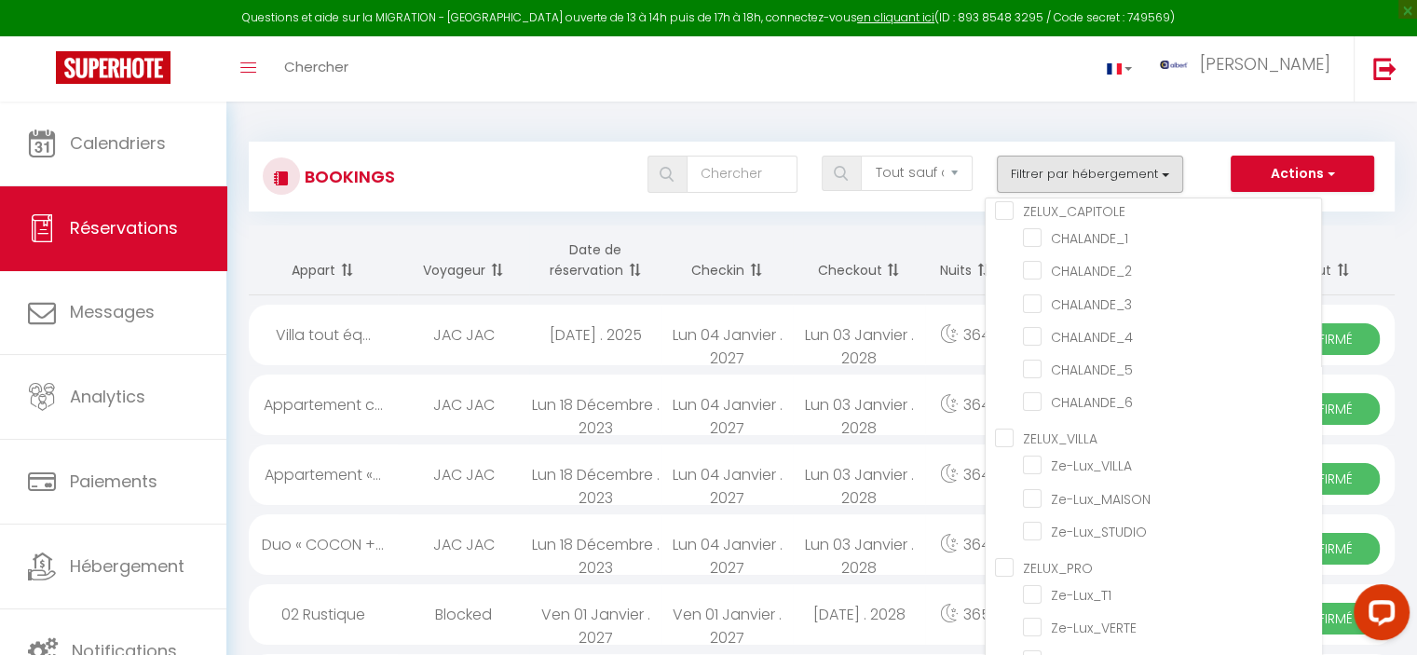
checkbox input "false"
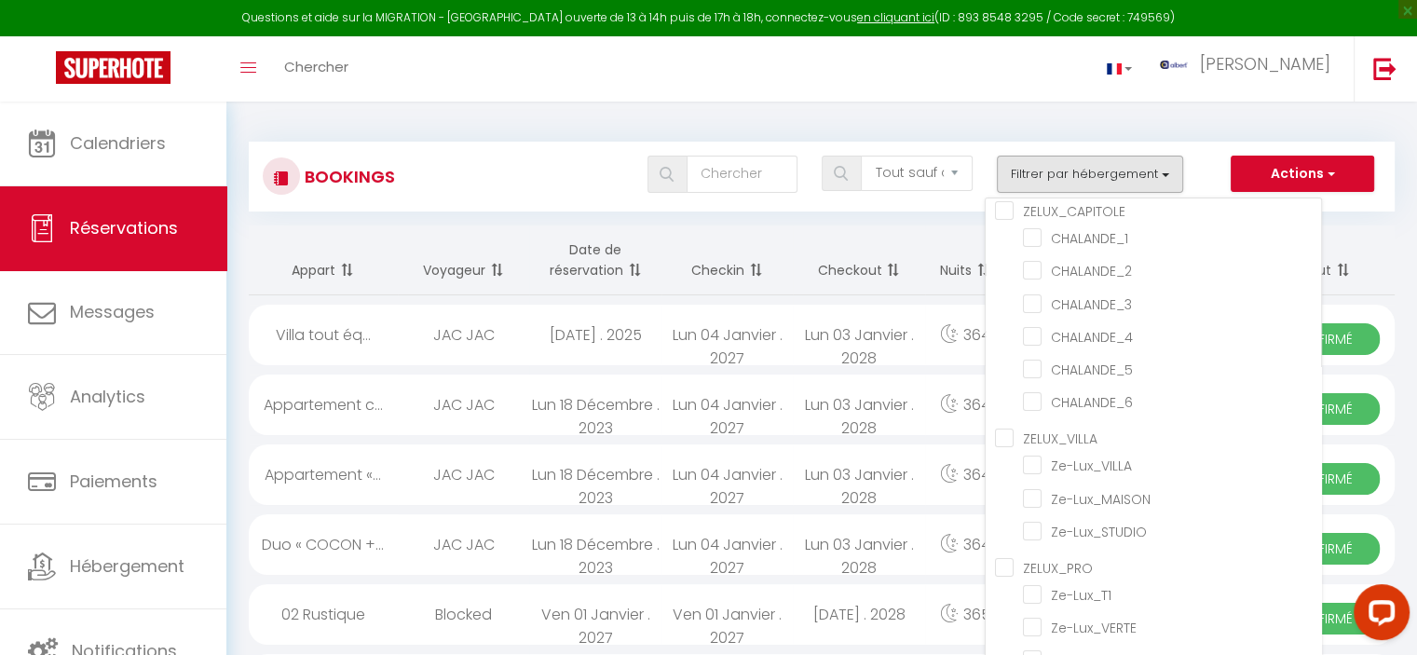
checkbox input "false"
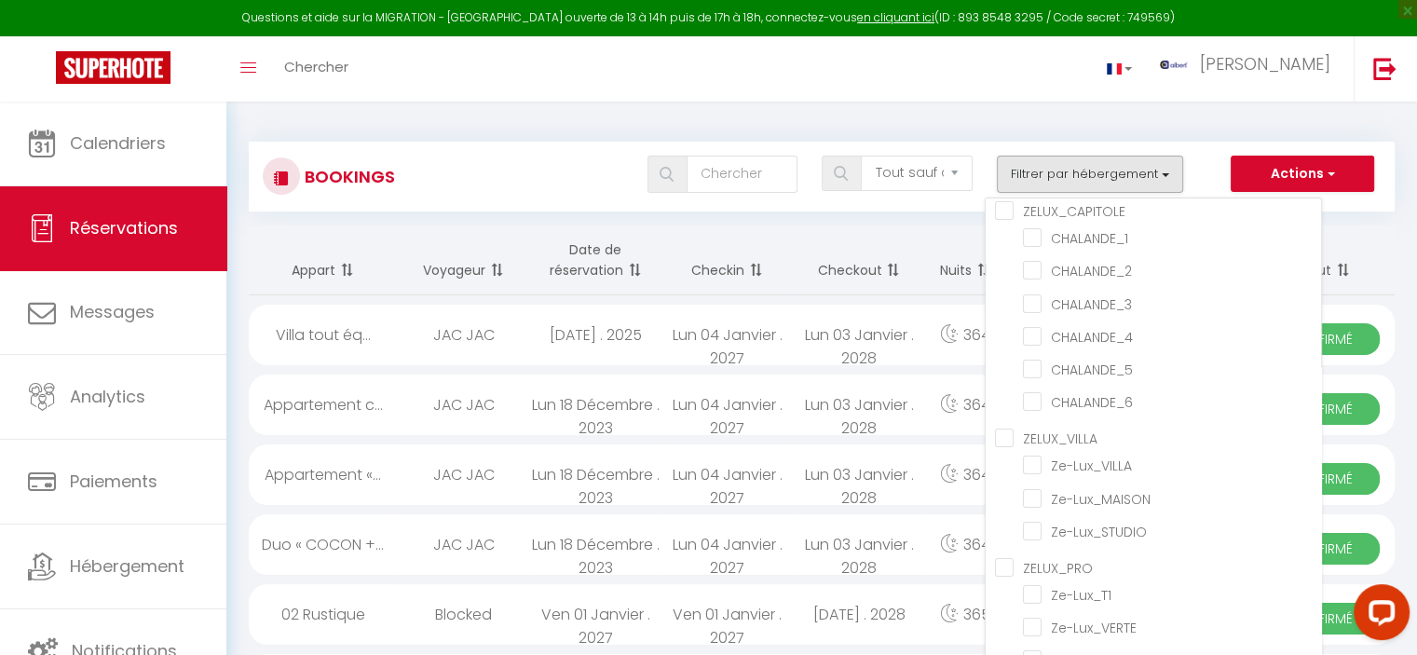
checkbox input "false"
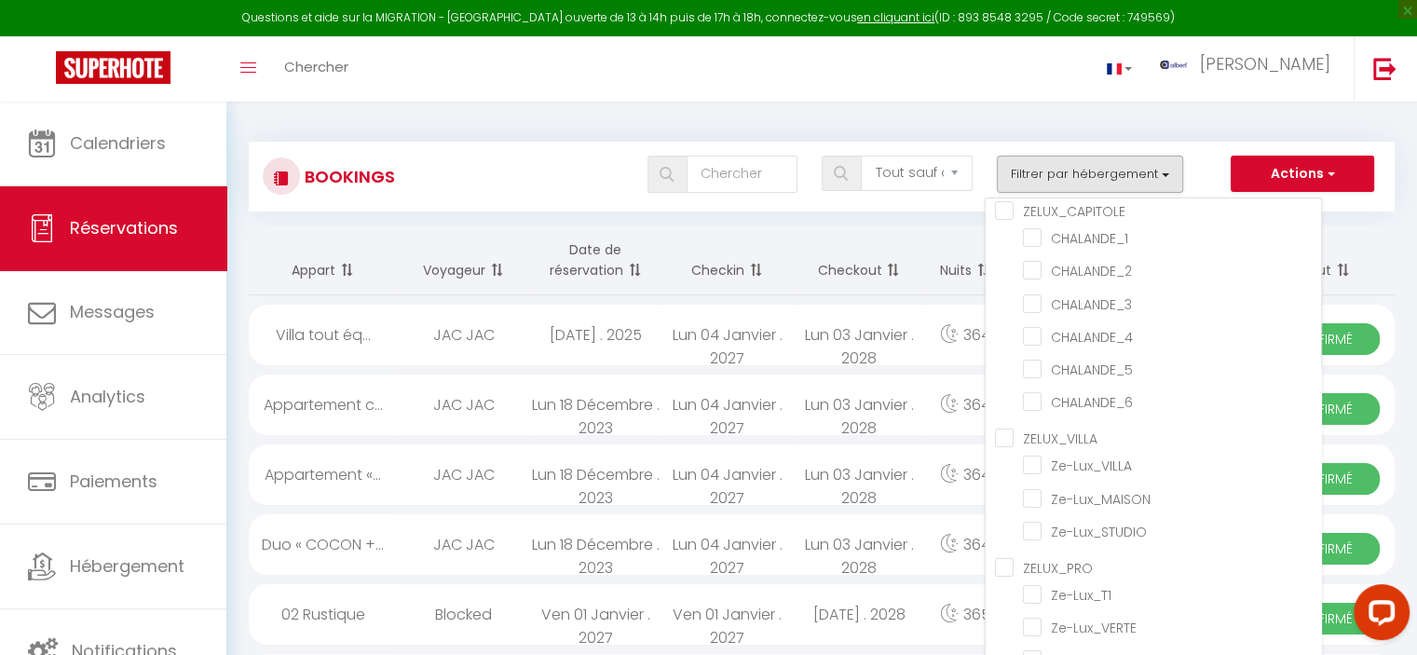
checkbox input "false"
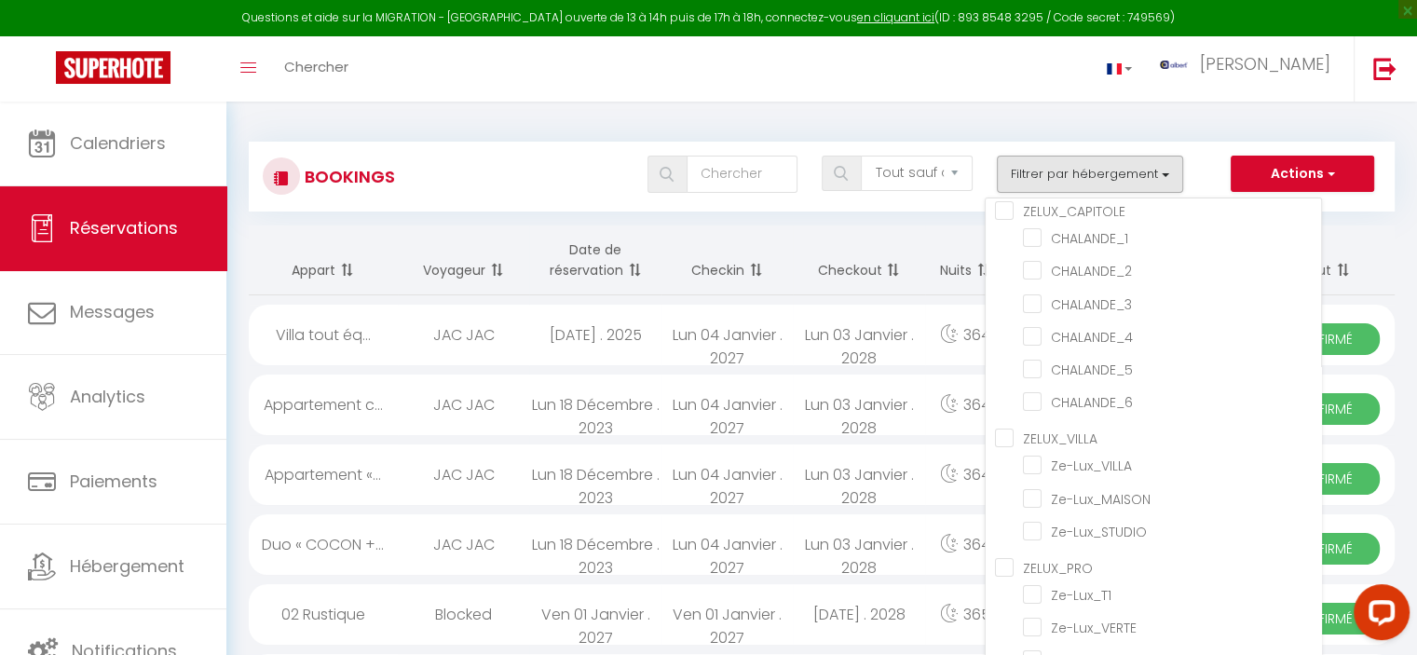
checkbox input "false"
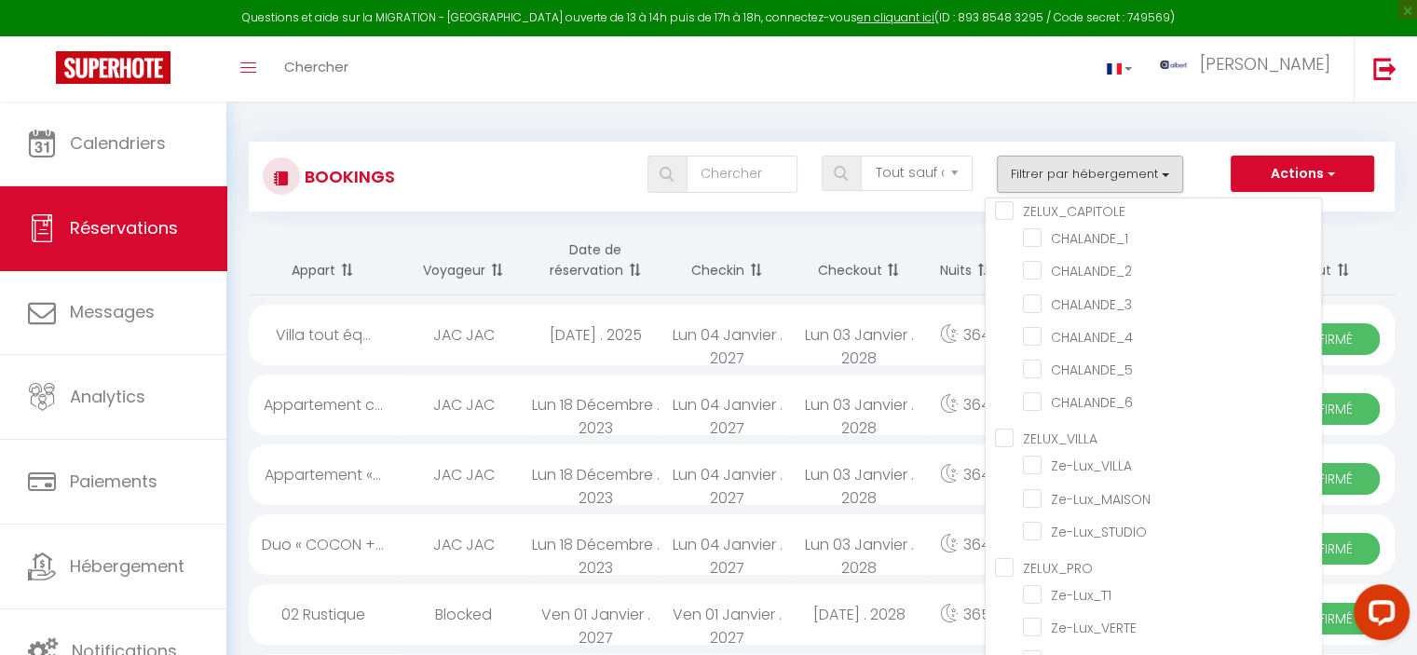
checkbox input "false"
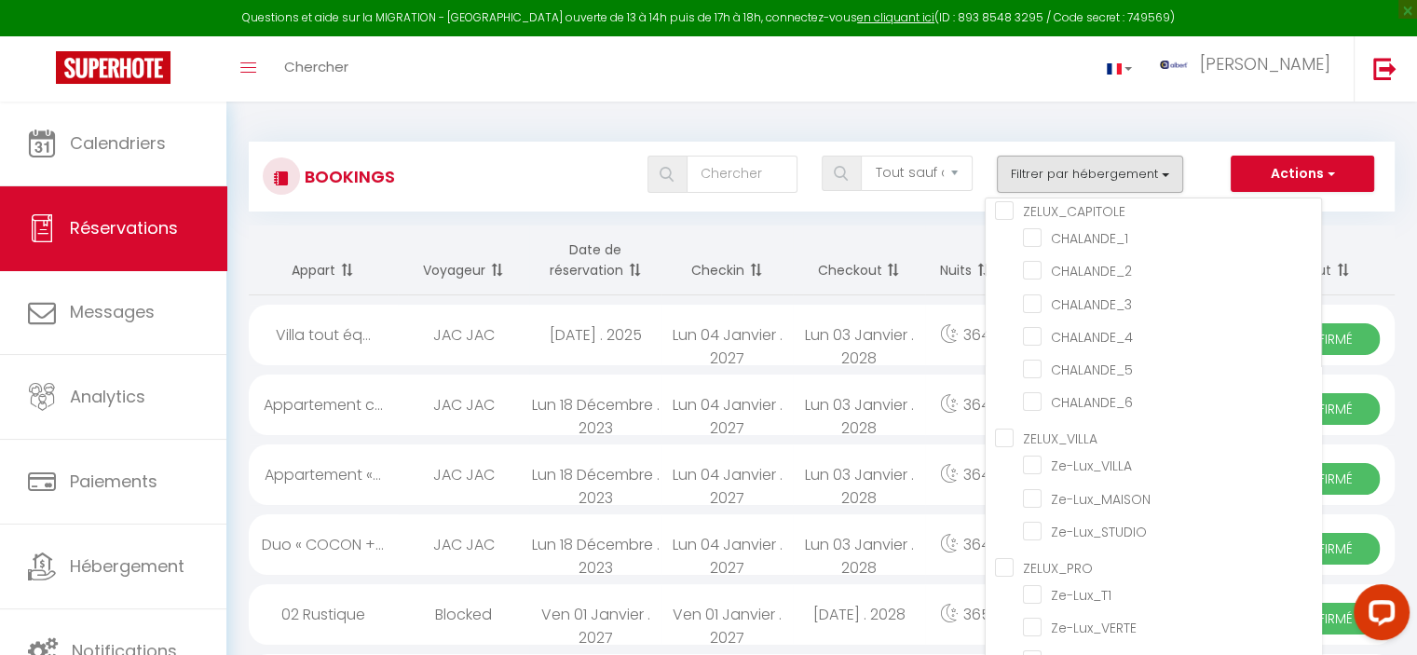
checkbox input "false"
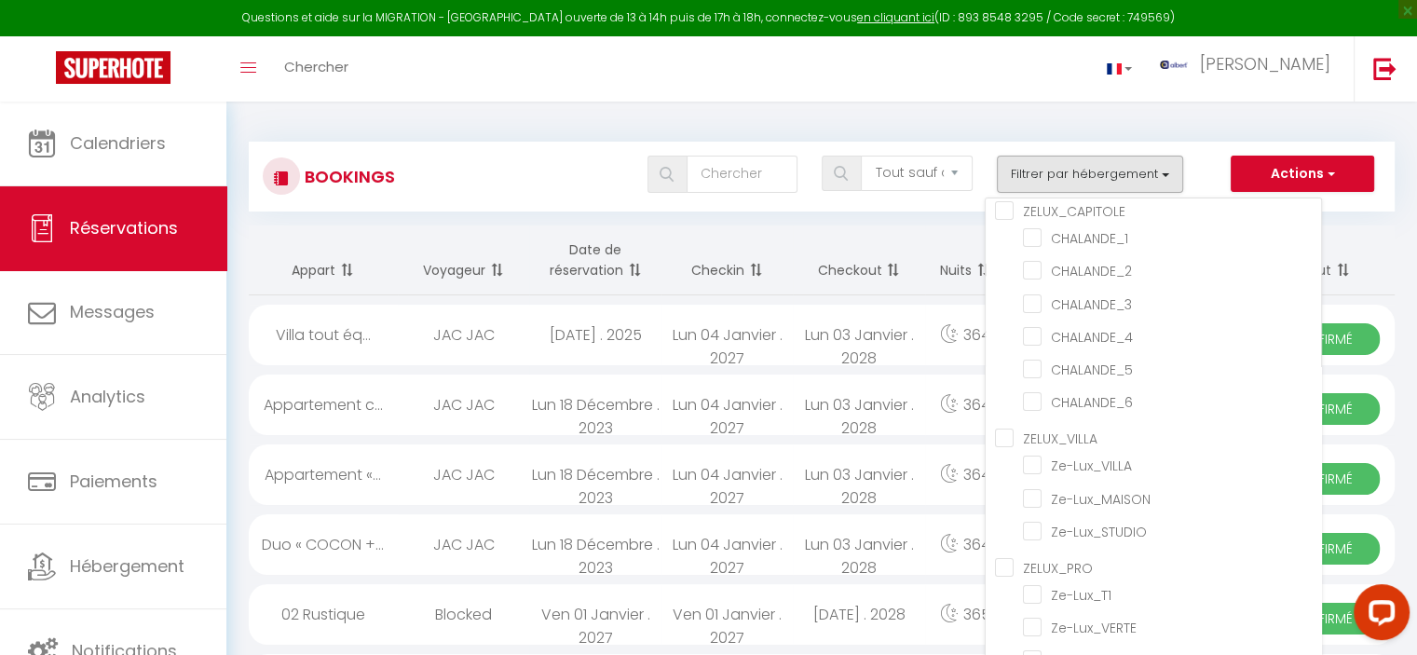
checkbox input "false"
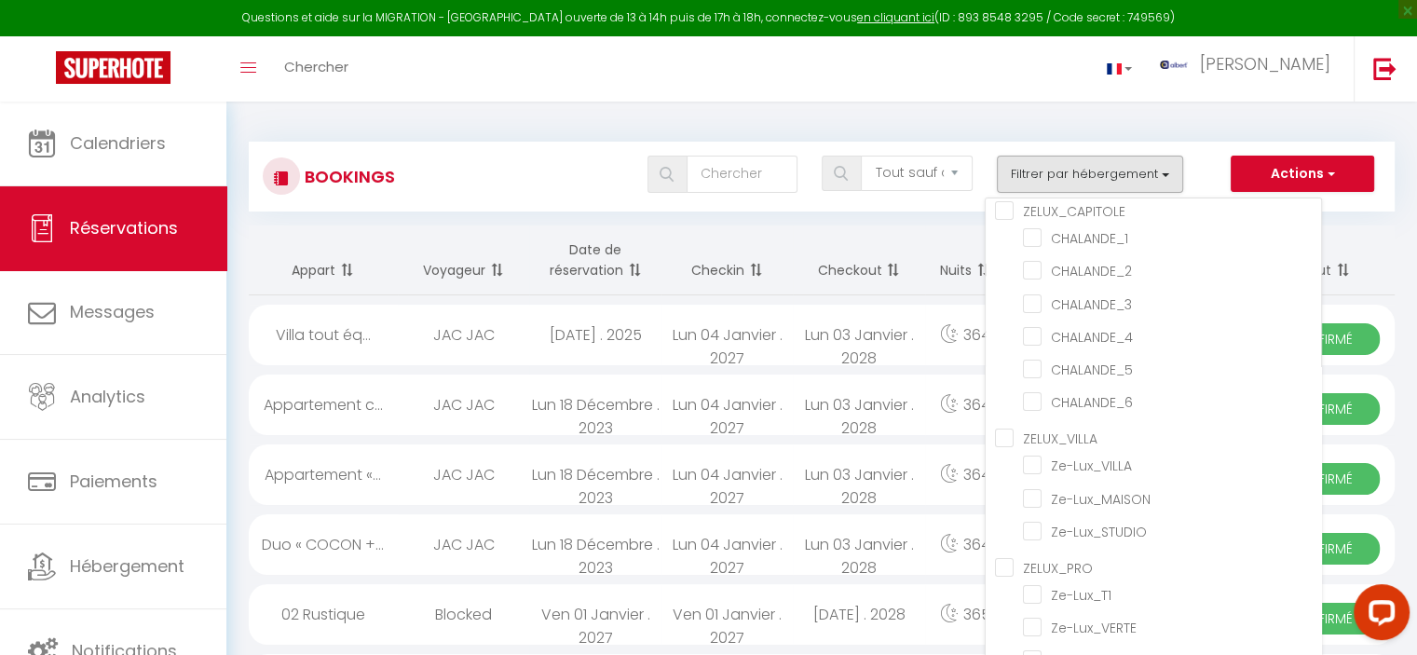
checkbox input "false"
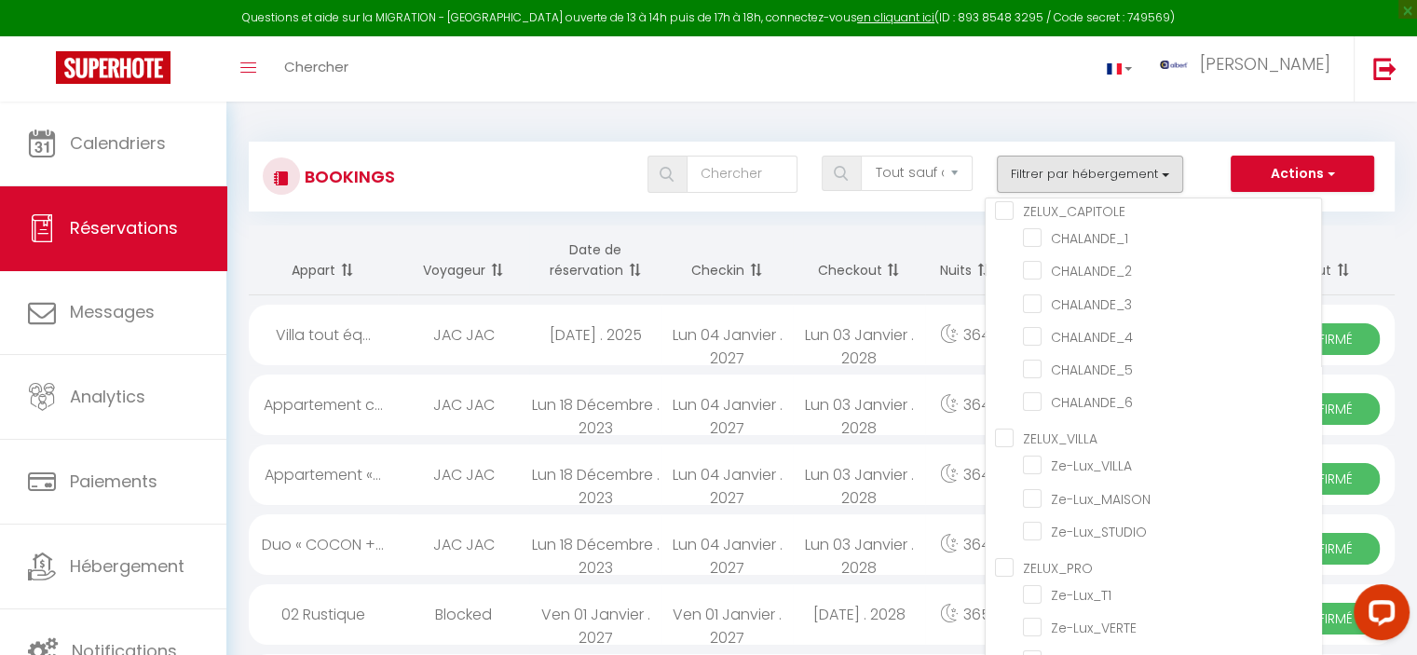
checkbox input "false"
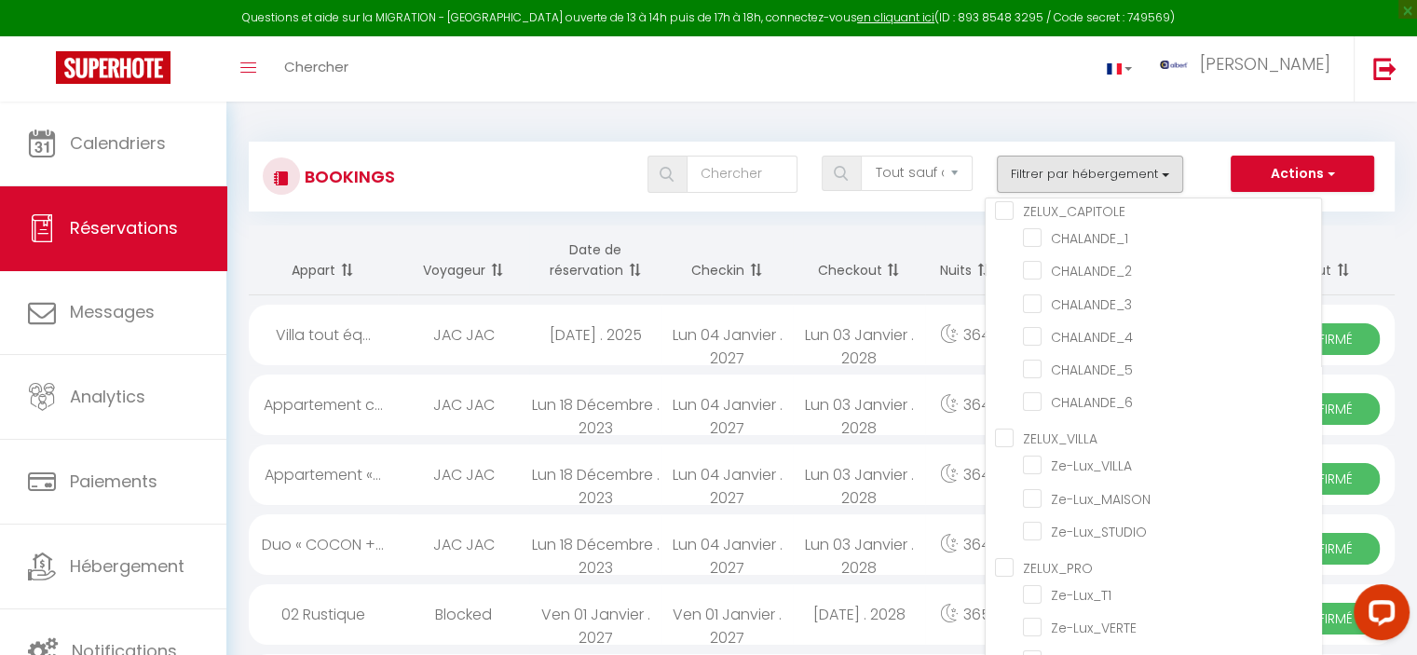
checkbox input "false"
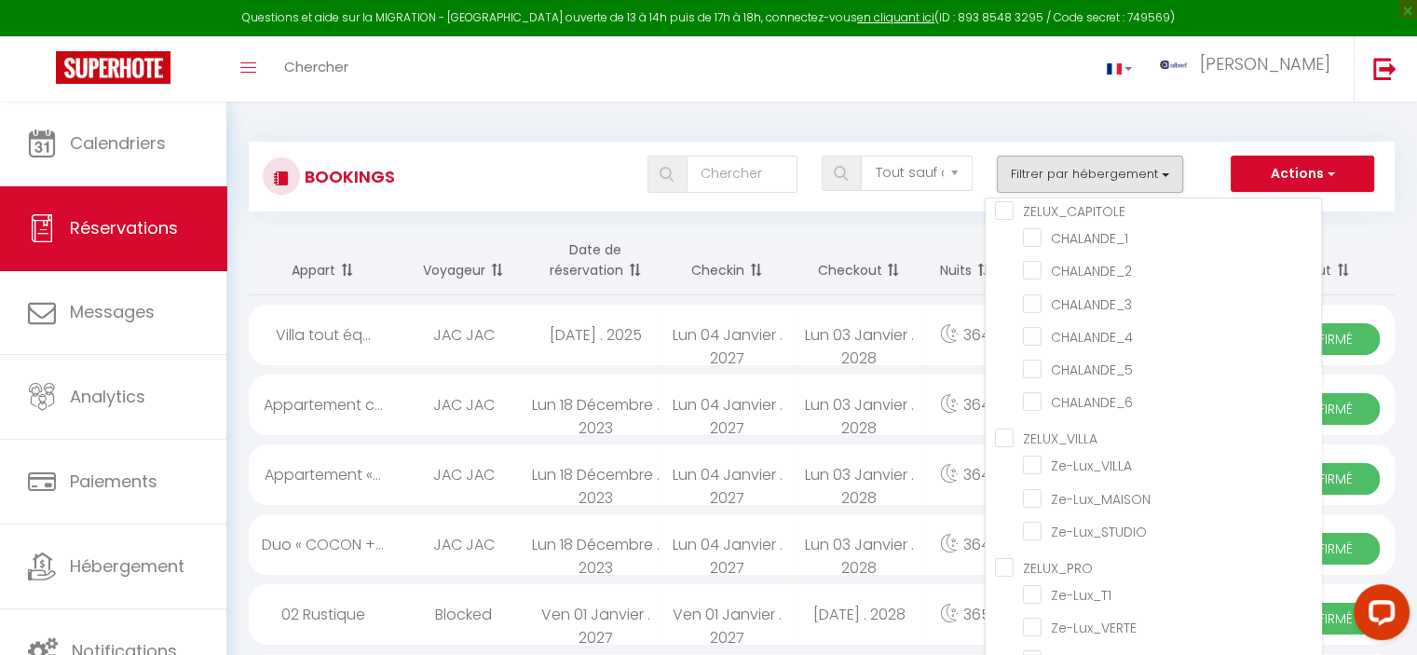
checkbox input "false"
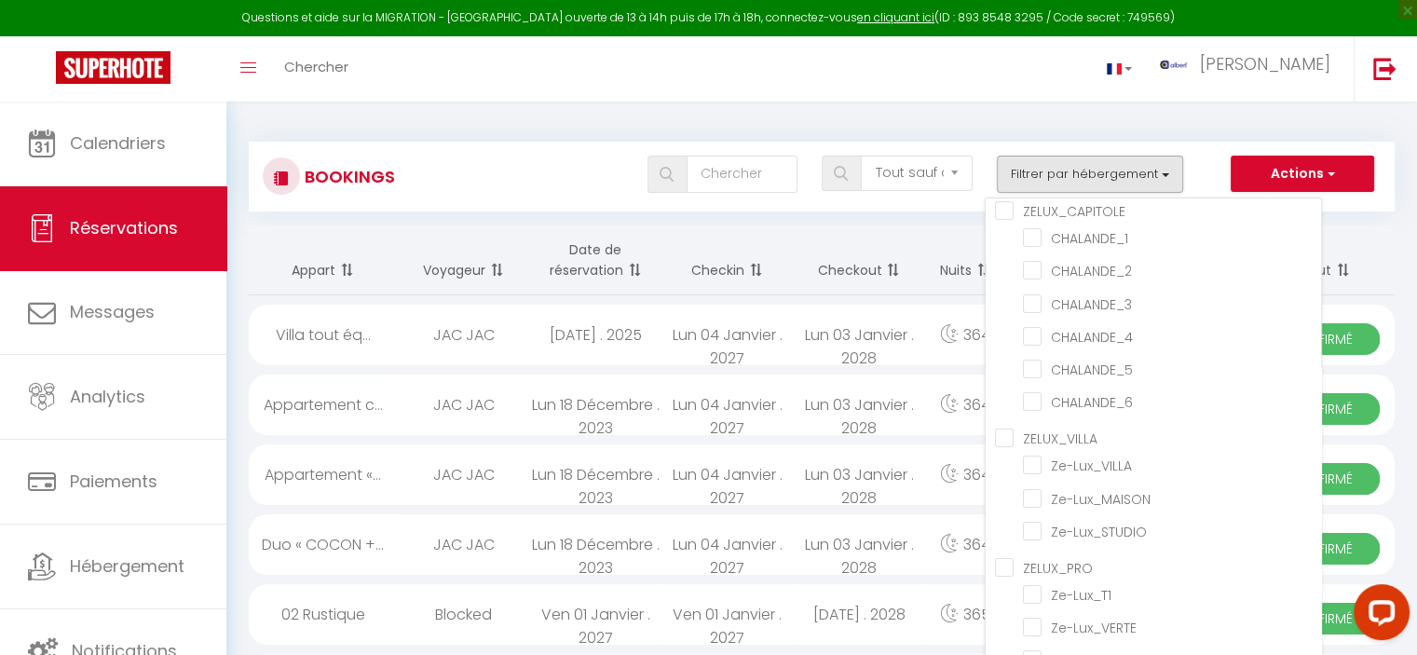
checkbox input "false"
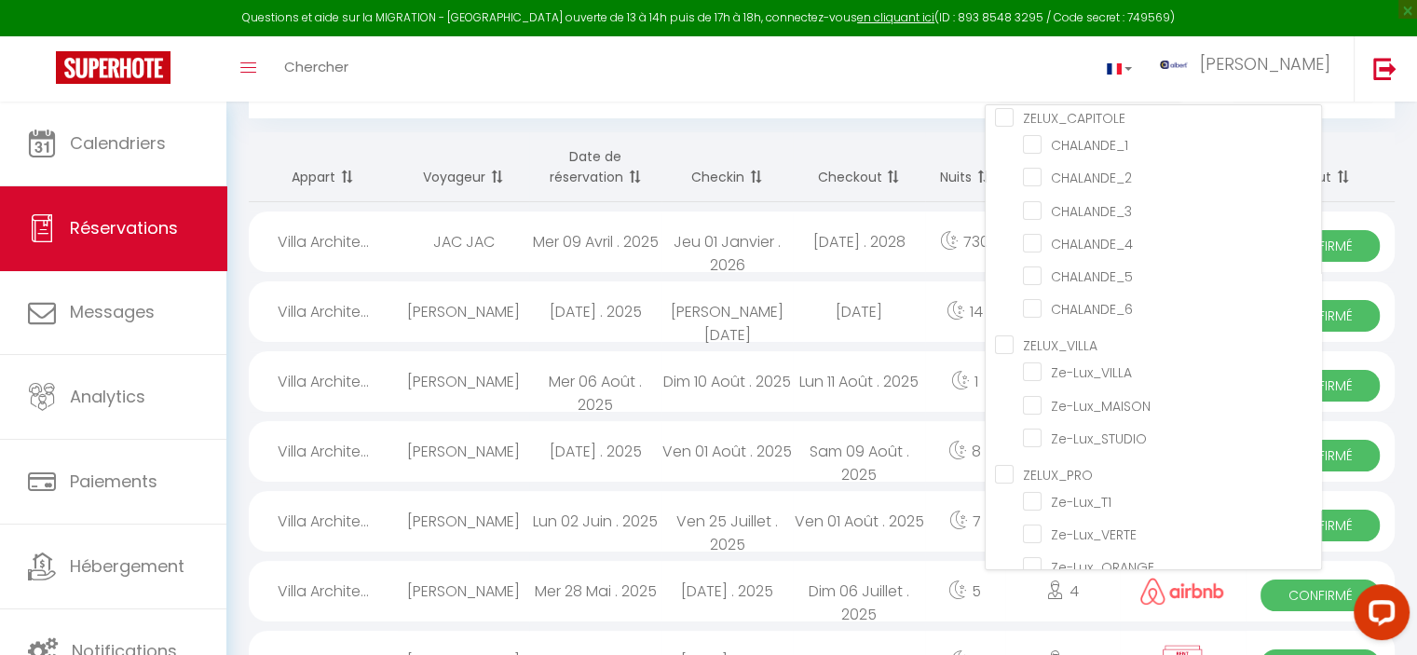
scroll to position [186, 0]
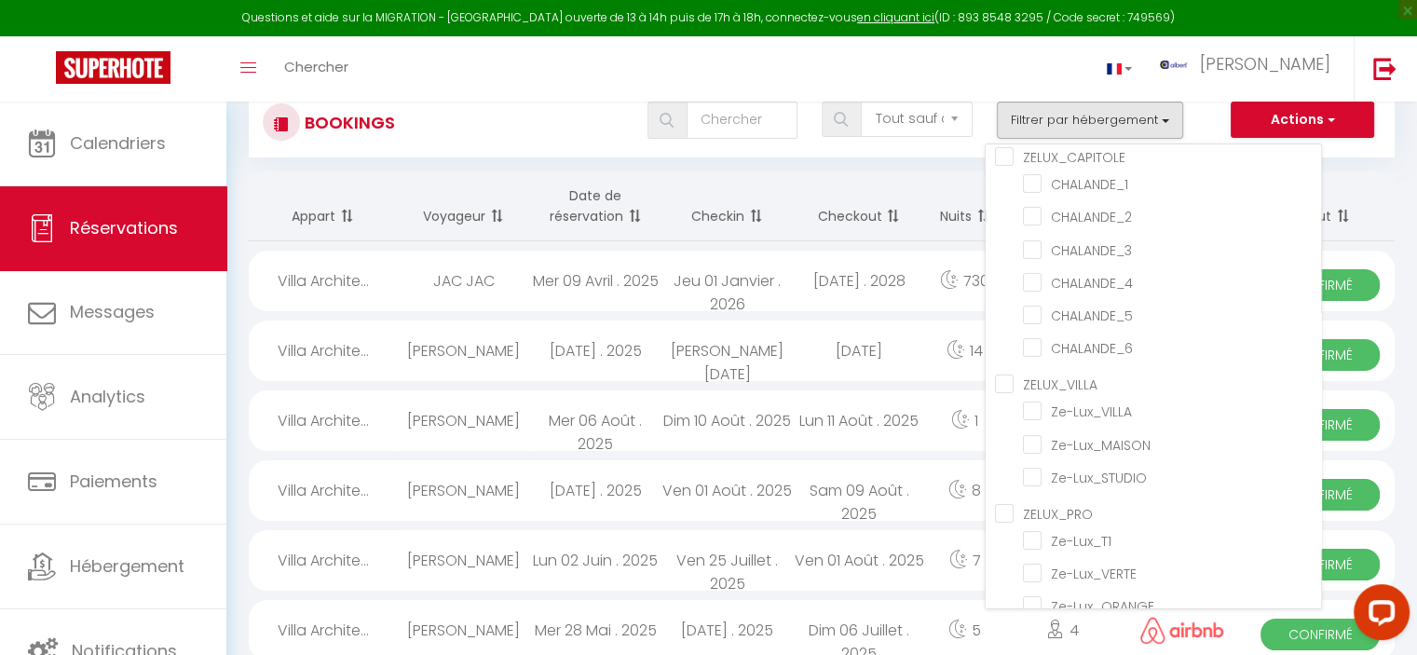
scroll to position [0, 0]
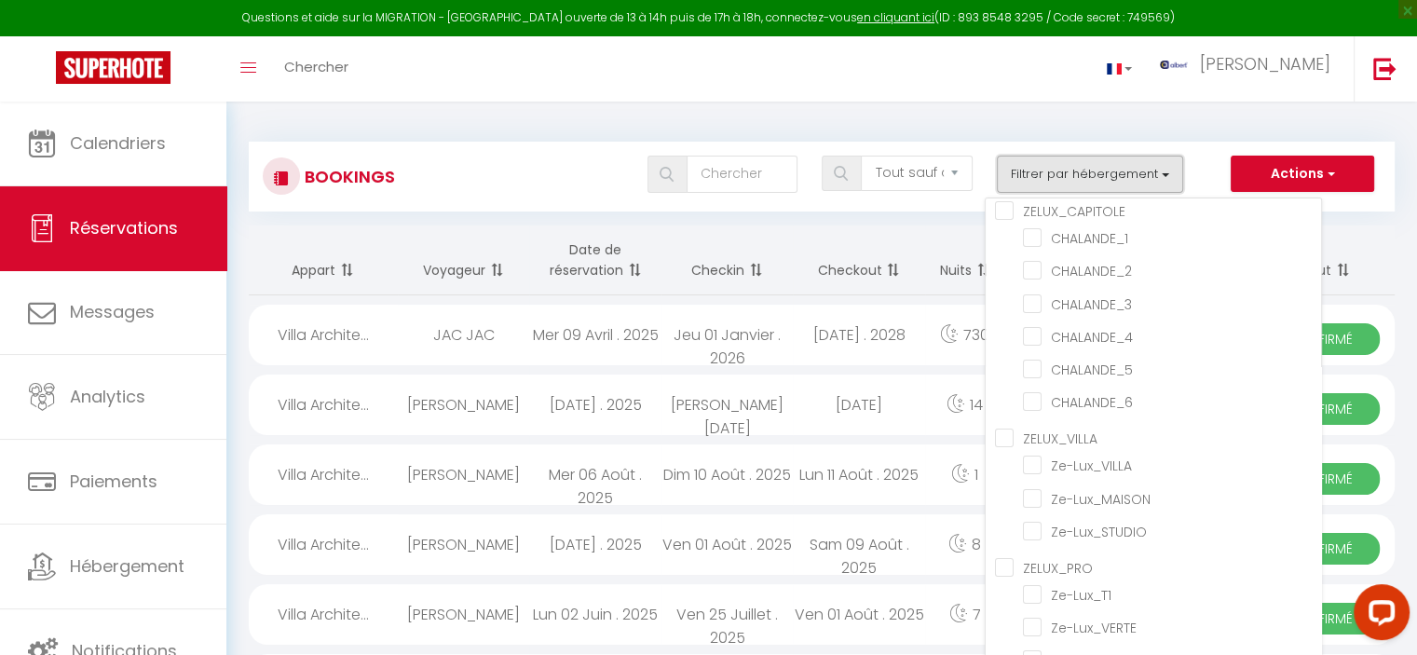
click at [1143, 178] on button "Filtrer par hébergement" at bounding box center [1090, 174] width 186 height 37
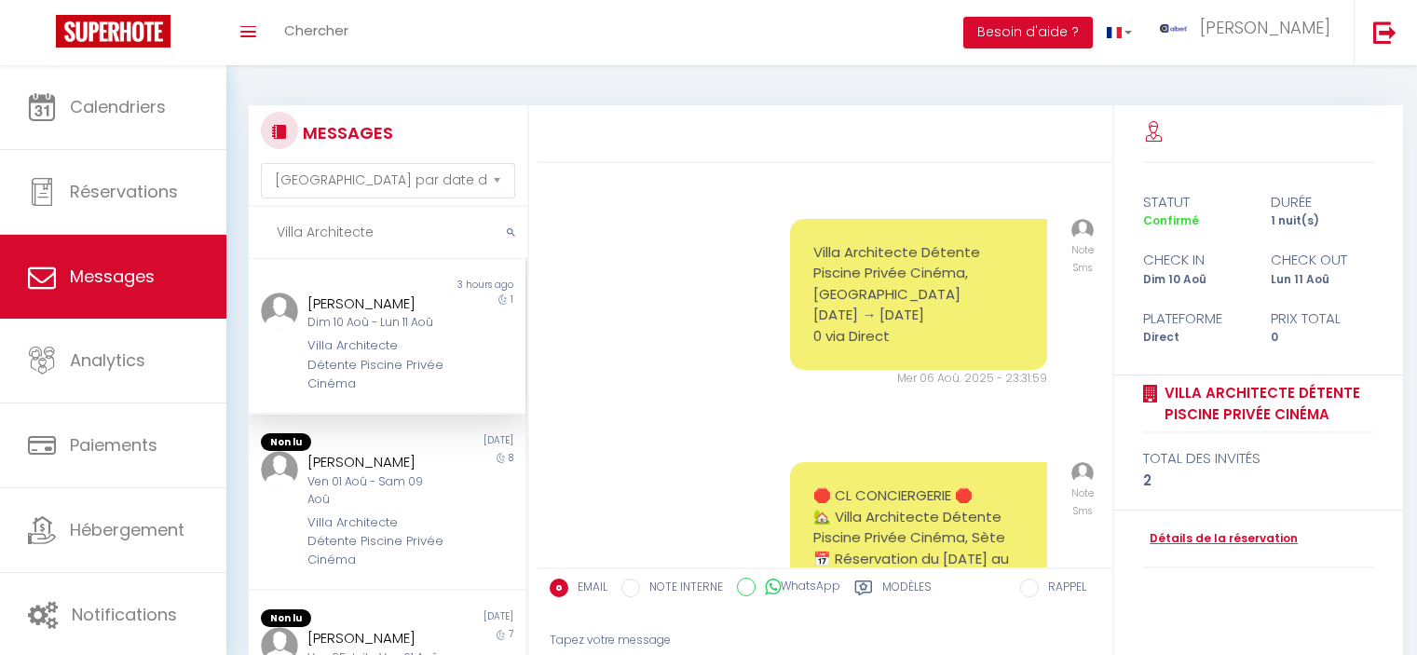
select select "message"
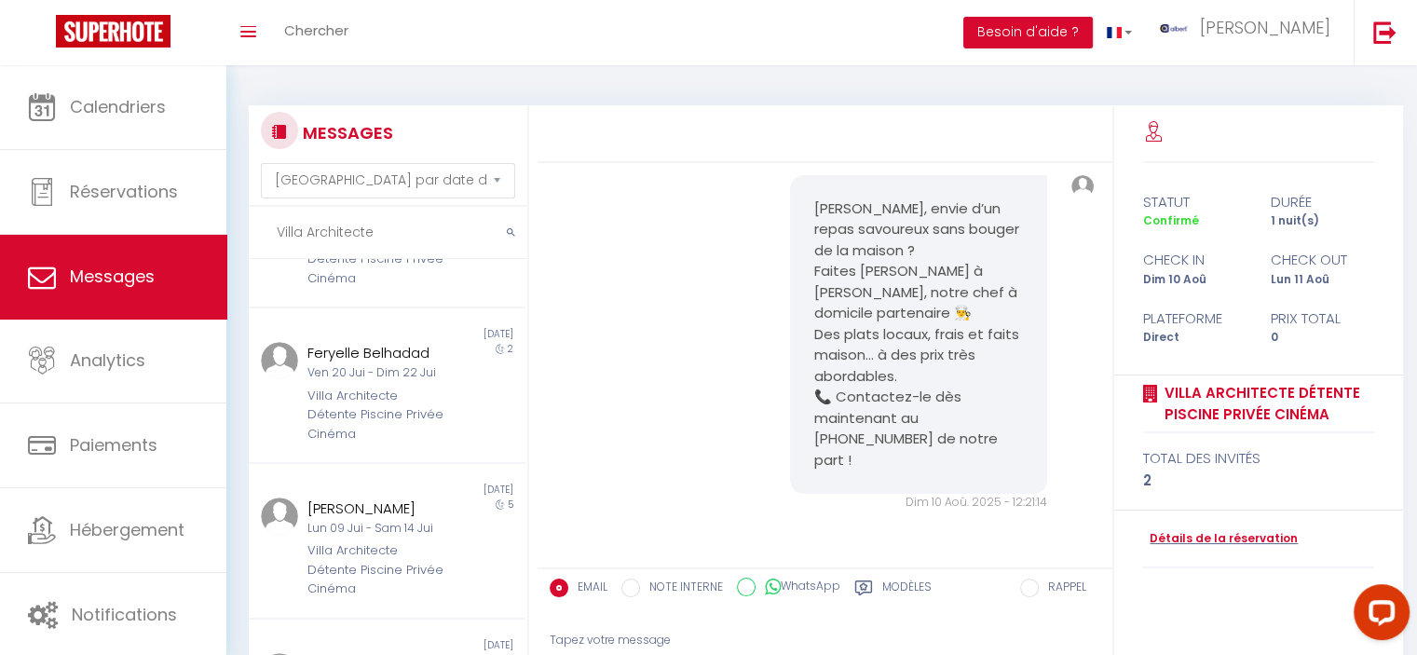
drag, startPoint x: 418, startPoint y: 226, endPoint x: 239, endPoint y: 226, distance: 179.8
click at [239, 226] on div "MESSAGES Trier par date de réservation Trier par date de message Villa Architec…" at bounding box center [383, 461] width 293 height 712
paste input "Balukoski"
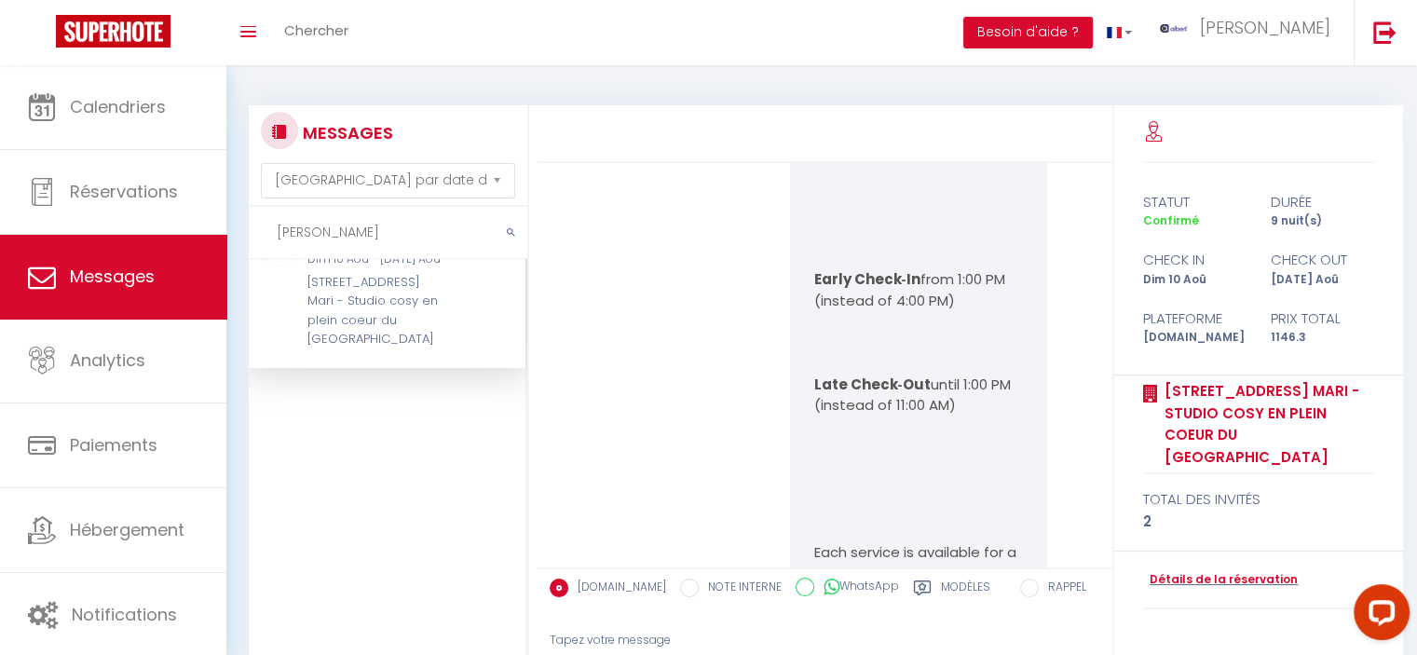
scroll to position [23242, 0]
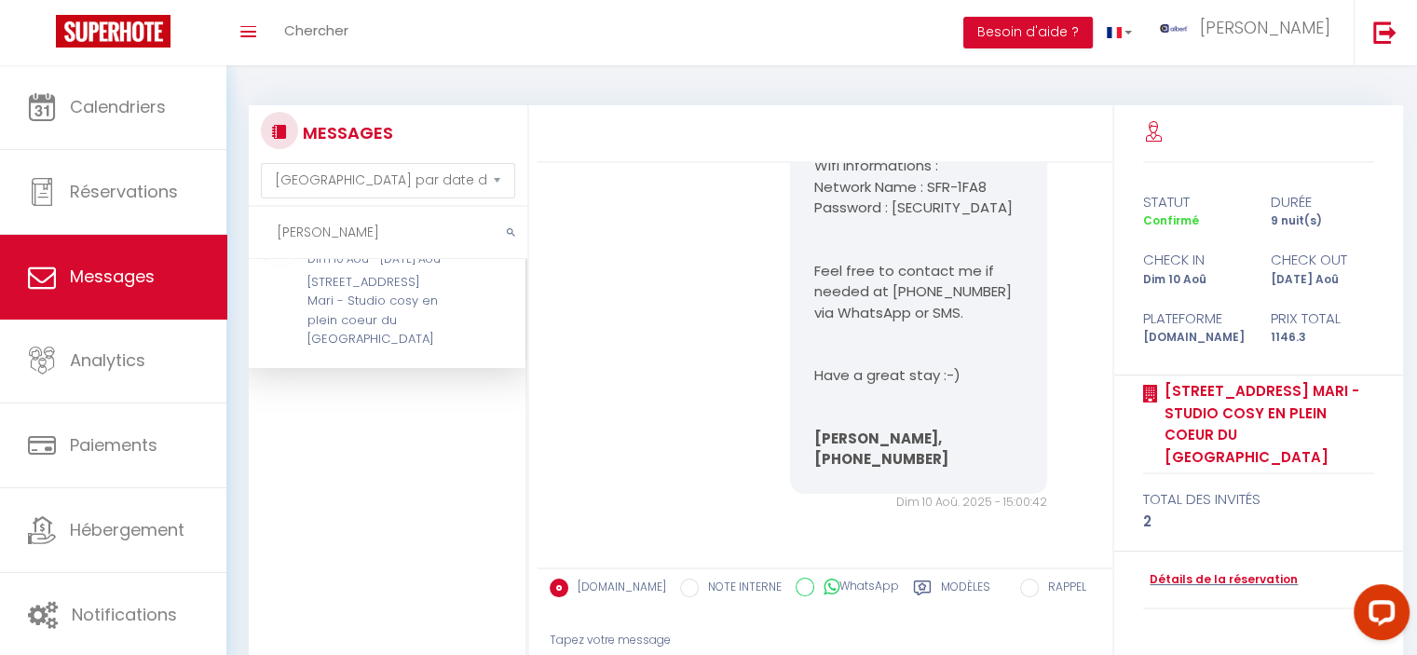
click at [410, 306] on div "[STREET_ADDRESS] Mari - Studio cosy en plein coeur du [GEOGRAPHIC_DATA]" at bounding box center [376, 311] width 137 height 76
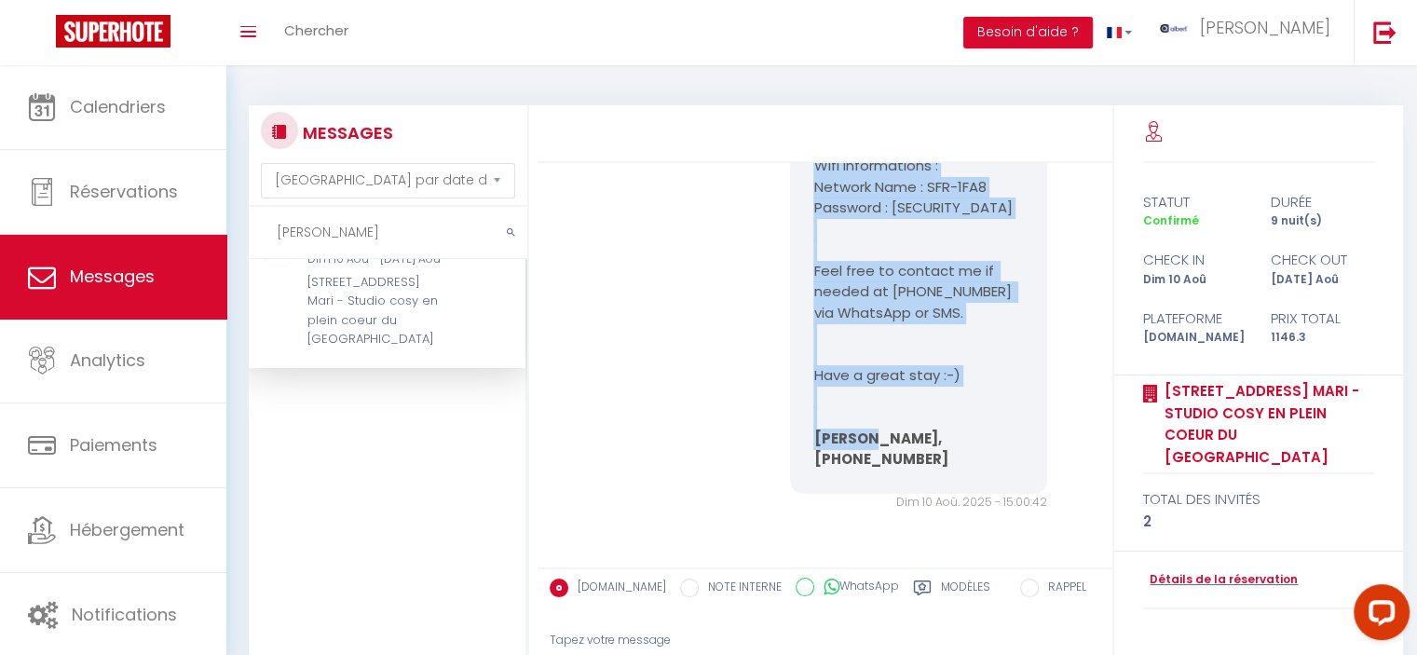
copy pre "Hello Bojan, We are looking forward to welcoming you to Nice at 11 Rue Alexandr…"
drag, startPoint x: 808, startPoint y: 215, endPoint x: 900, endPoint y: 490, distance: 290.0
click at [953, 469] on pre "Hello Bojan, We are looking forward to welcoming you to Nice at 11 Rue Alexandr…" at bounding box center [919, 82] width 211 height 776
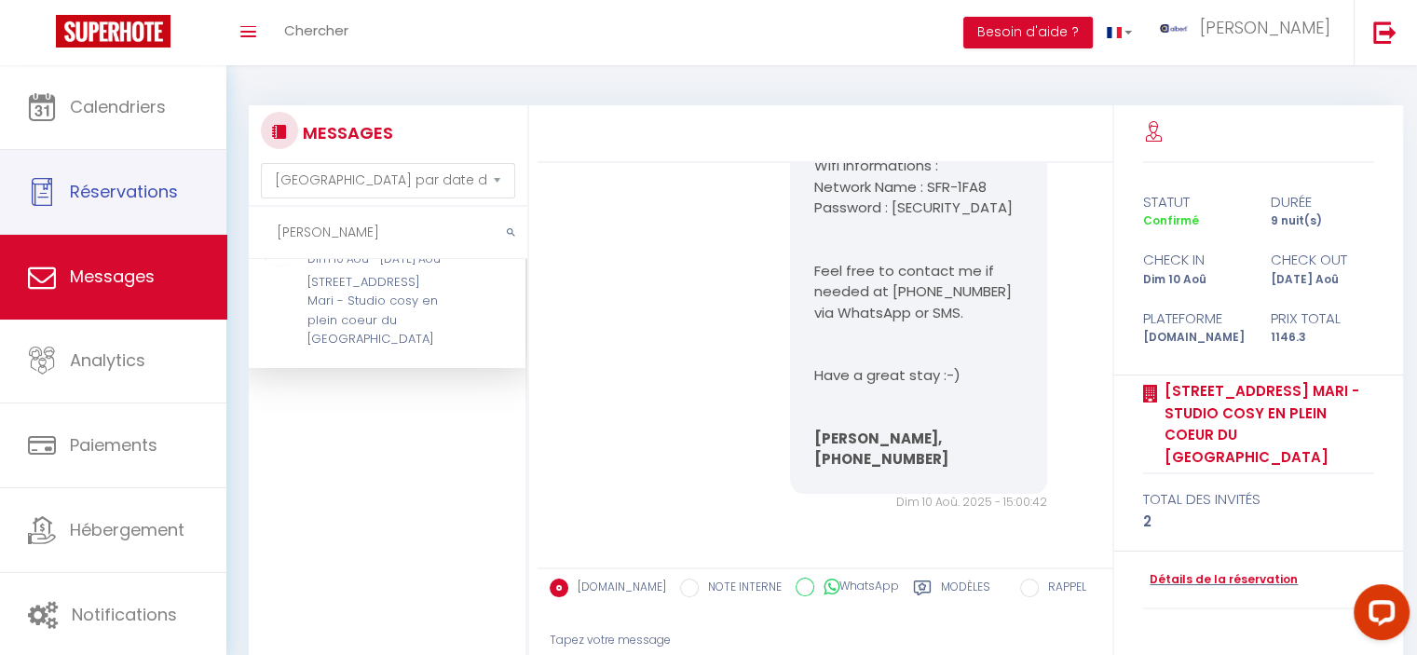
drag, startPoint x: 406, startPoint y: 216, endPoint x: 132, endPoint y: 211, distance: 274.0
click at [132, 211] on div "Questions et aide sur la MIGRATION - Salle Zoom ouverte de 13 à 14h puis de 17h…" at bounding box center [708, 451] width 1417 height 773
paste input "Marvin"
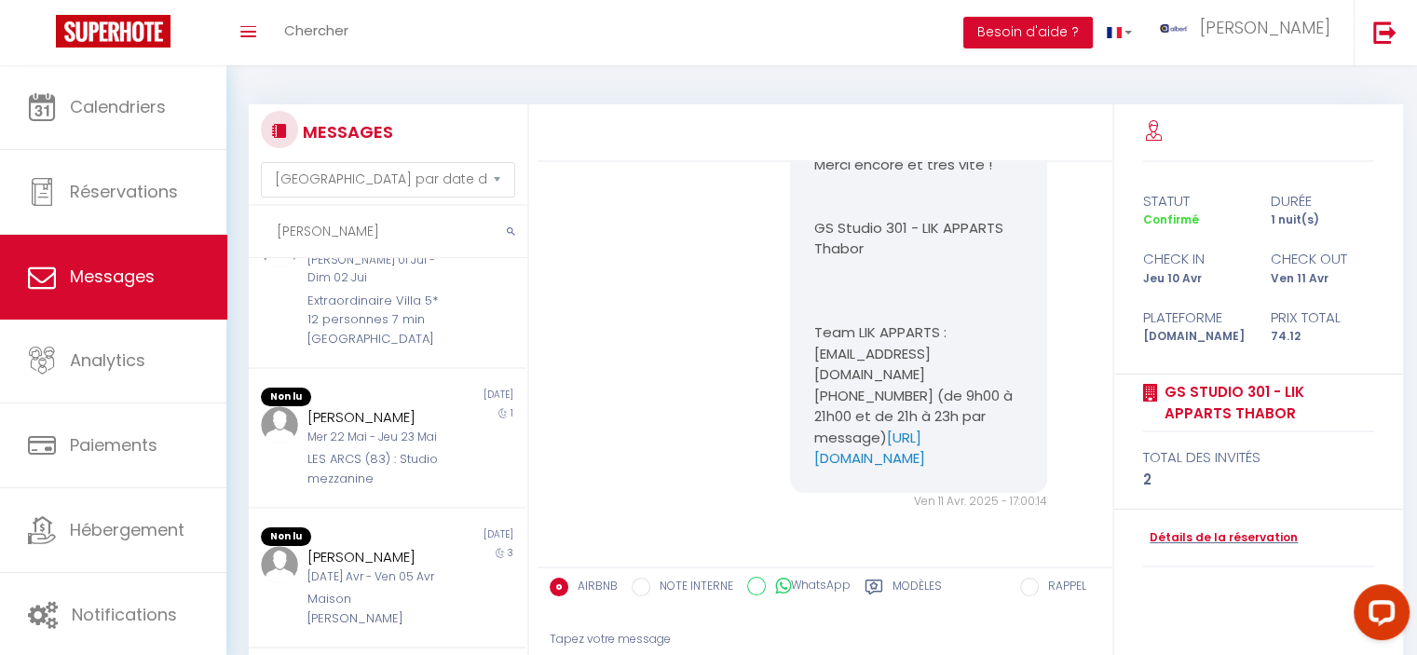
scroll to position [183, 0]
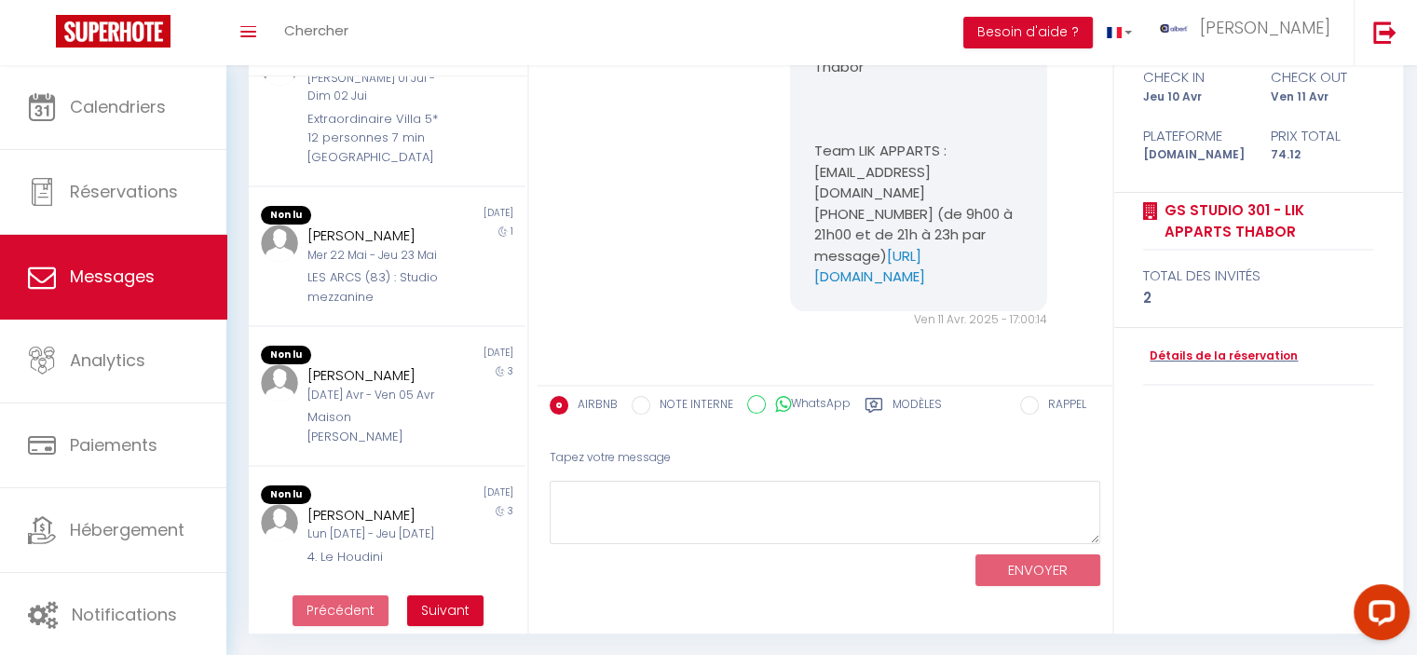
type input "Marvin"
